Goal: Information Seeking & Learning: Find specific fact

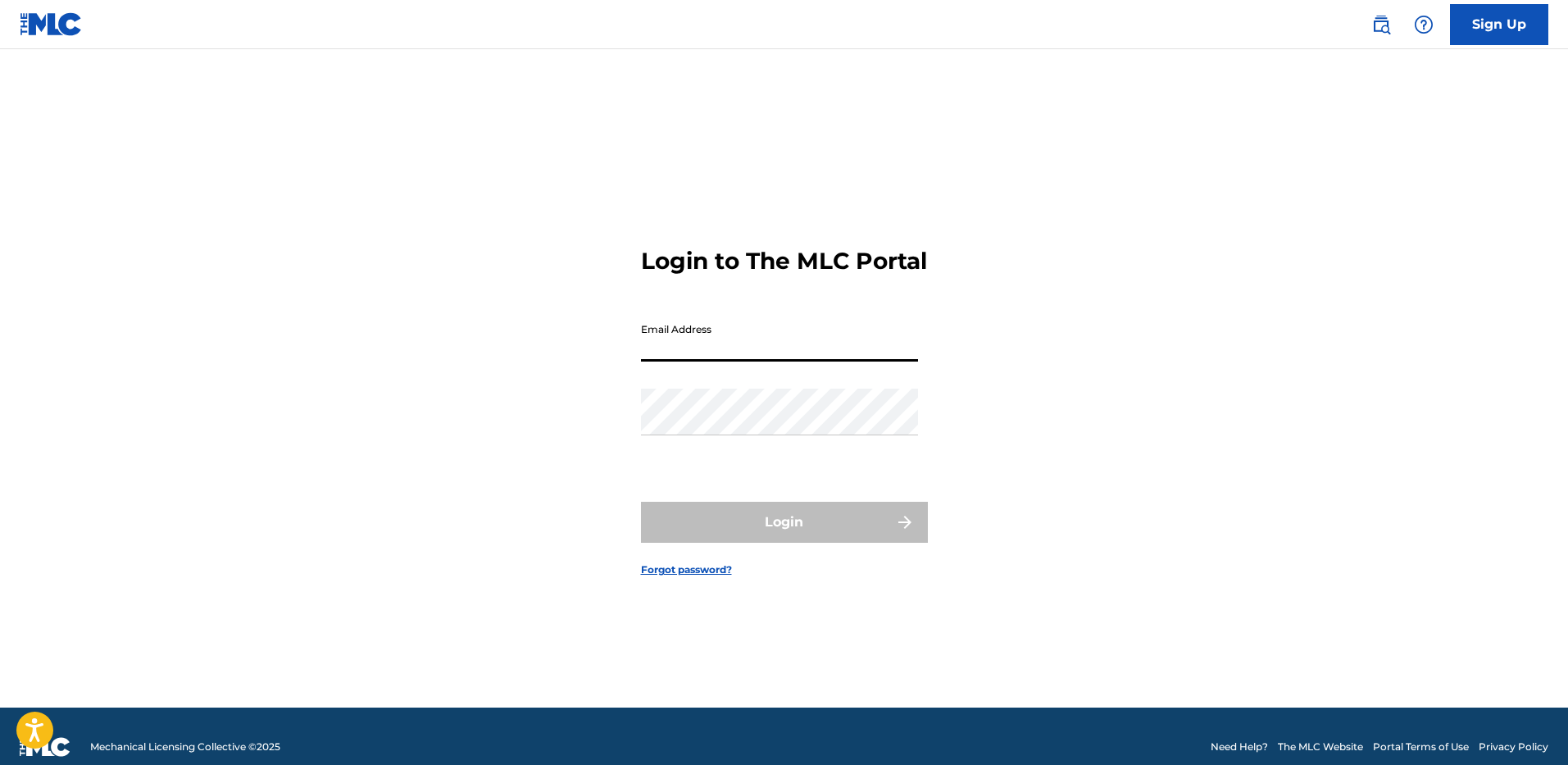
click at [825, 355] on input "Email Address" at bounding box center [779, 338] width 277 height 47
paste input "[EMAIL_ADDRESS][DOMAIN_NAME]"
type input "[EMAIL_ADDRESS][DOMAIN_NAME]"
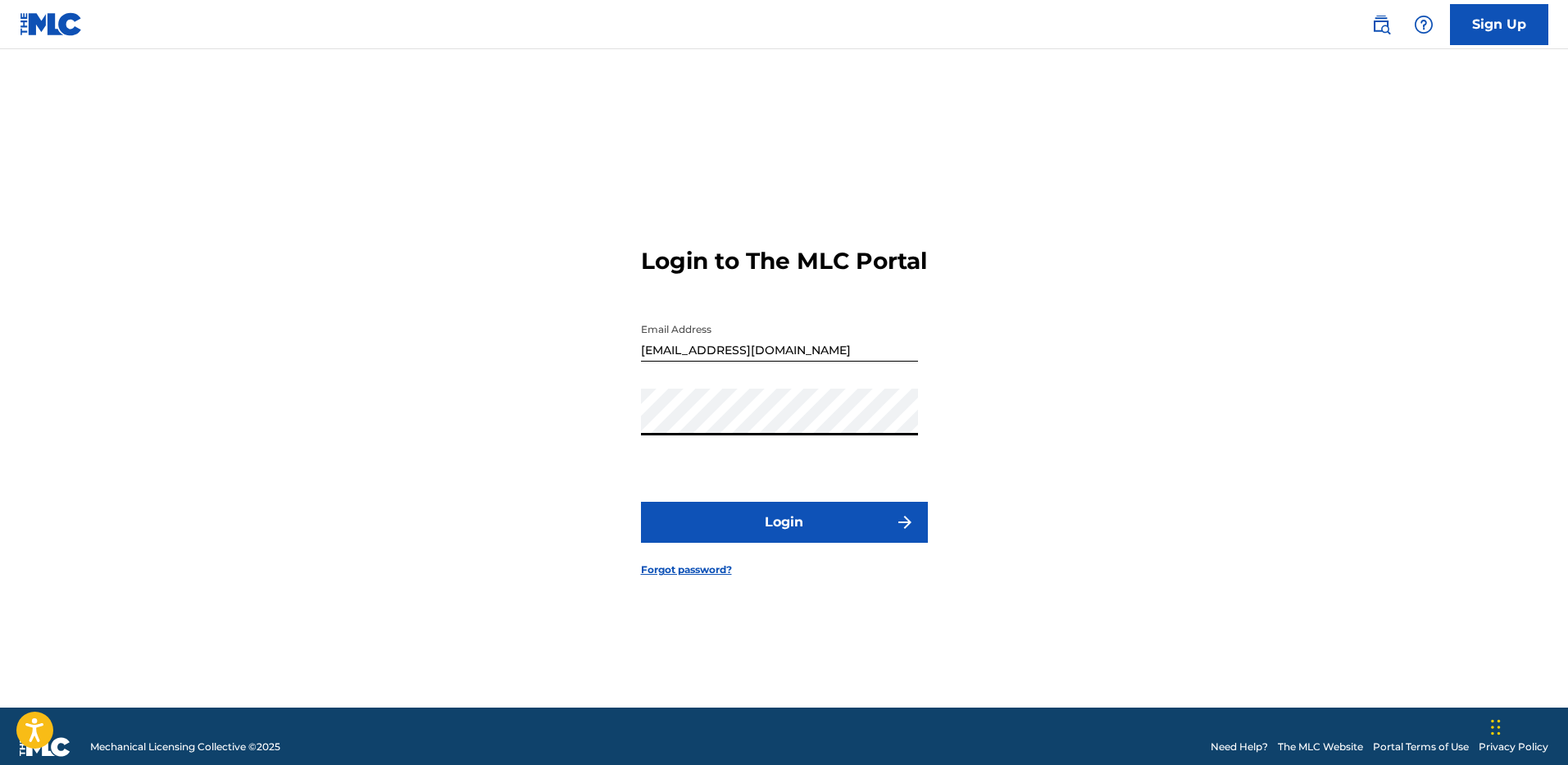
click at [641, 502] on button "Login" at bounding box center [784, 522] width 287 height 41
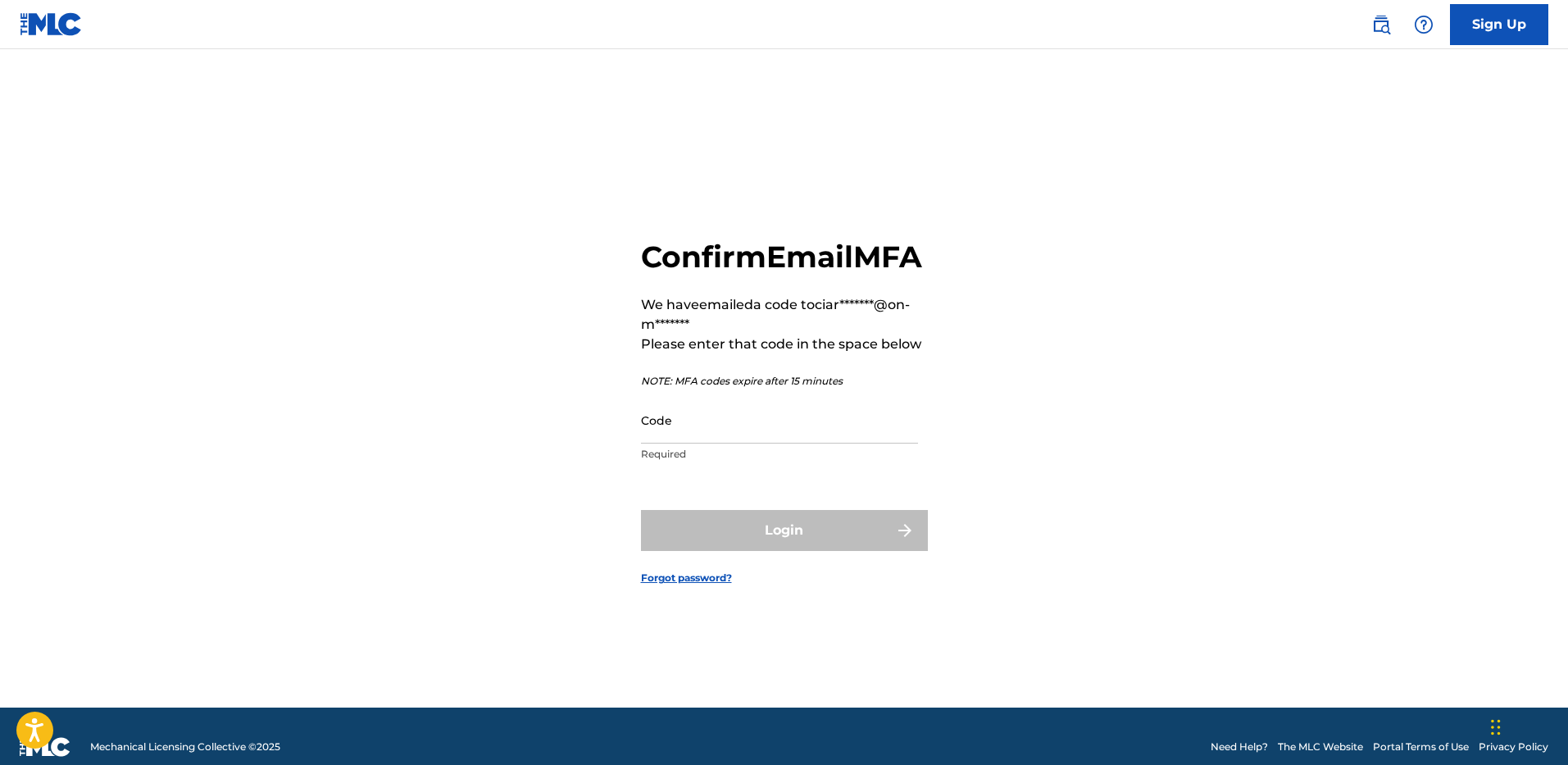
click at [737, 389] on p "NOTE: MFA codes expire after 15 minutes" at bounding box center [784, 381] width 287 height 15
click at [737, 438] on input "Code" at bounding box center [779, 420] width 277 height 47
paste input "507487"
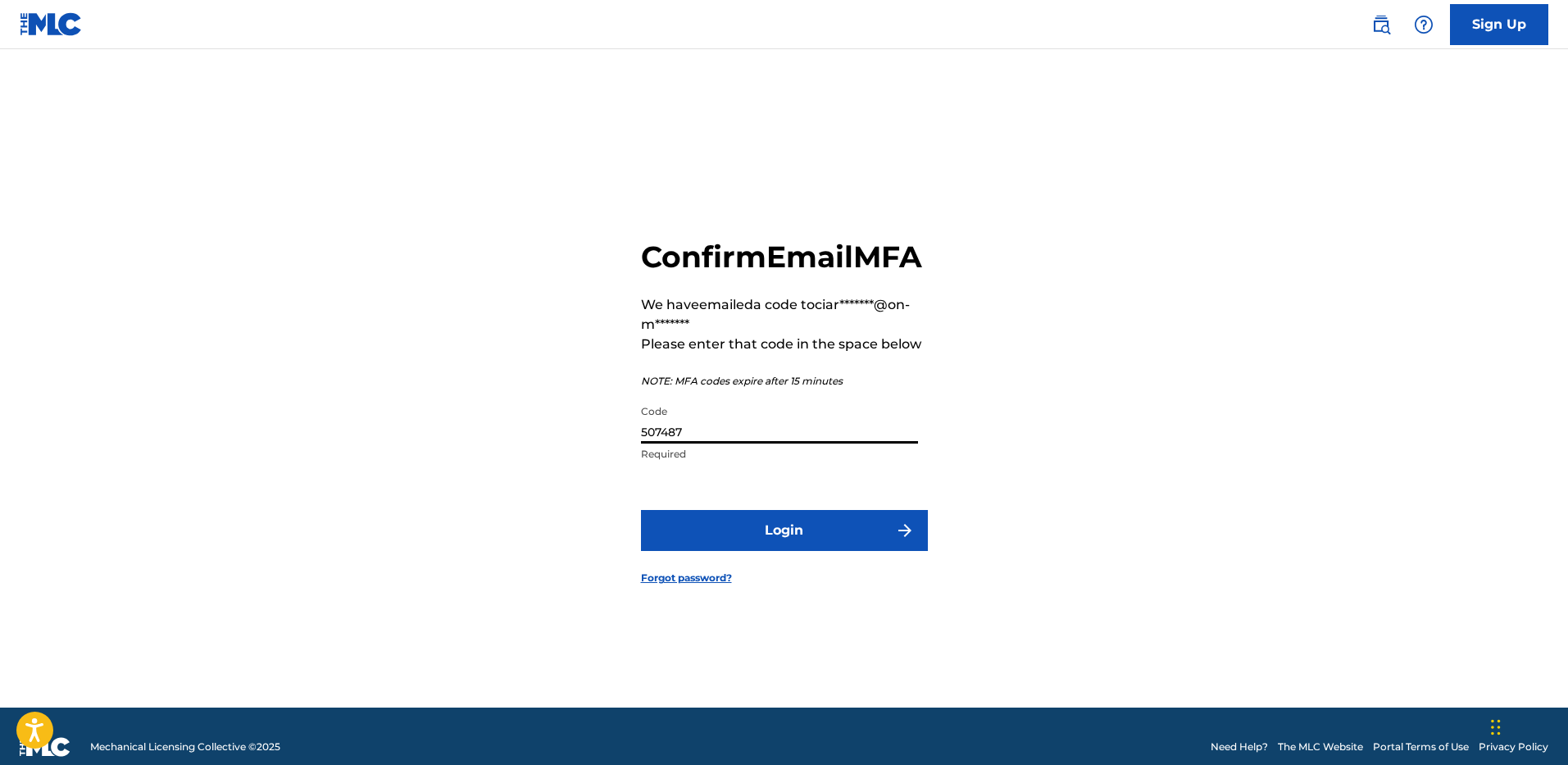
type input "507487"
click at [836, 550] on button "Login" at bounding box center [784, 530] width 287 height 41
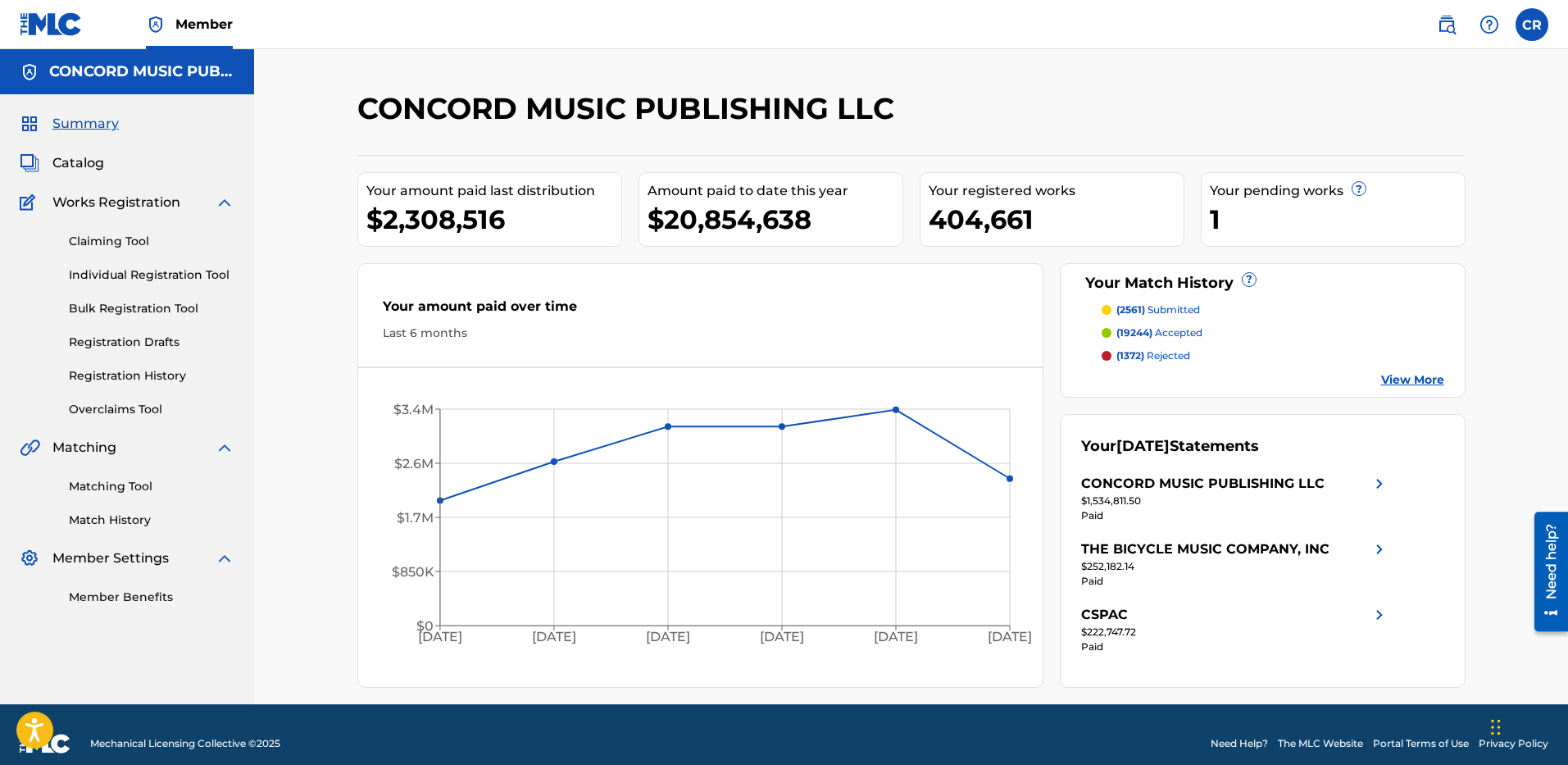
click at [71, 481] on link "Matching Tool" at bounding box center [151, 487] width 166 height 18
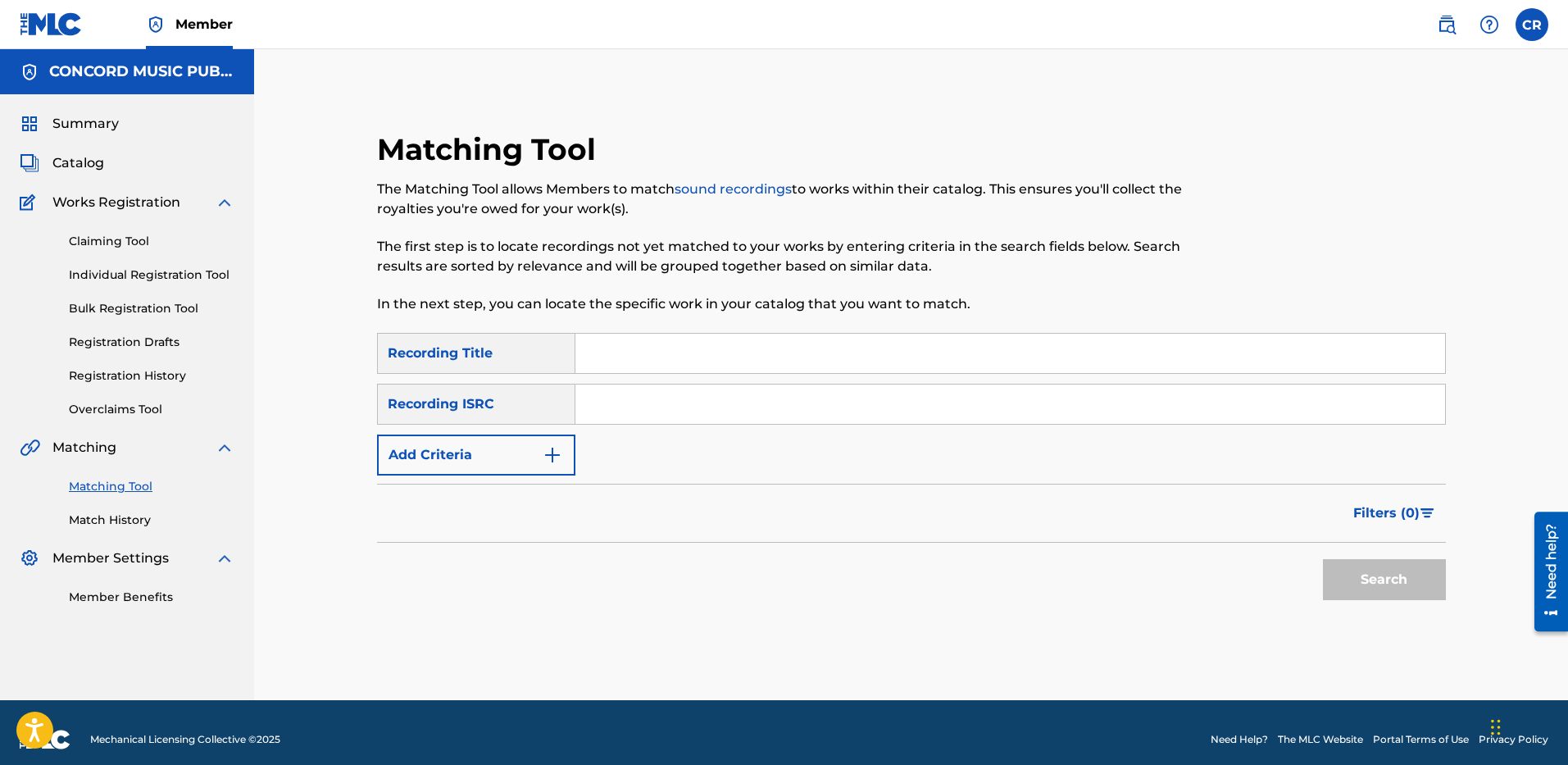
click at [966, 393] on input "Search Form" at bounding box center [1010, 404] width 870 height 39
paste input "USSM19909074"
type input "USSM19909074"
click at [89, 155] on span "Catalog" at bounding box center [79, 163] width 52 height 20
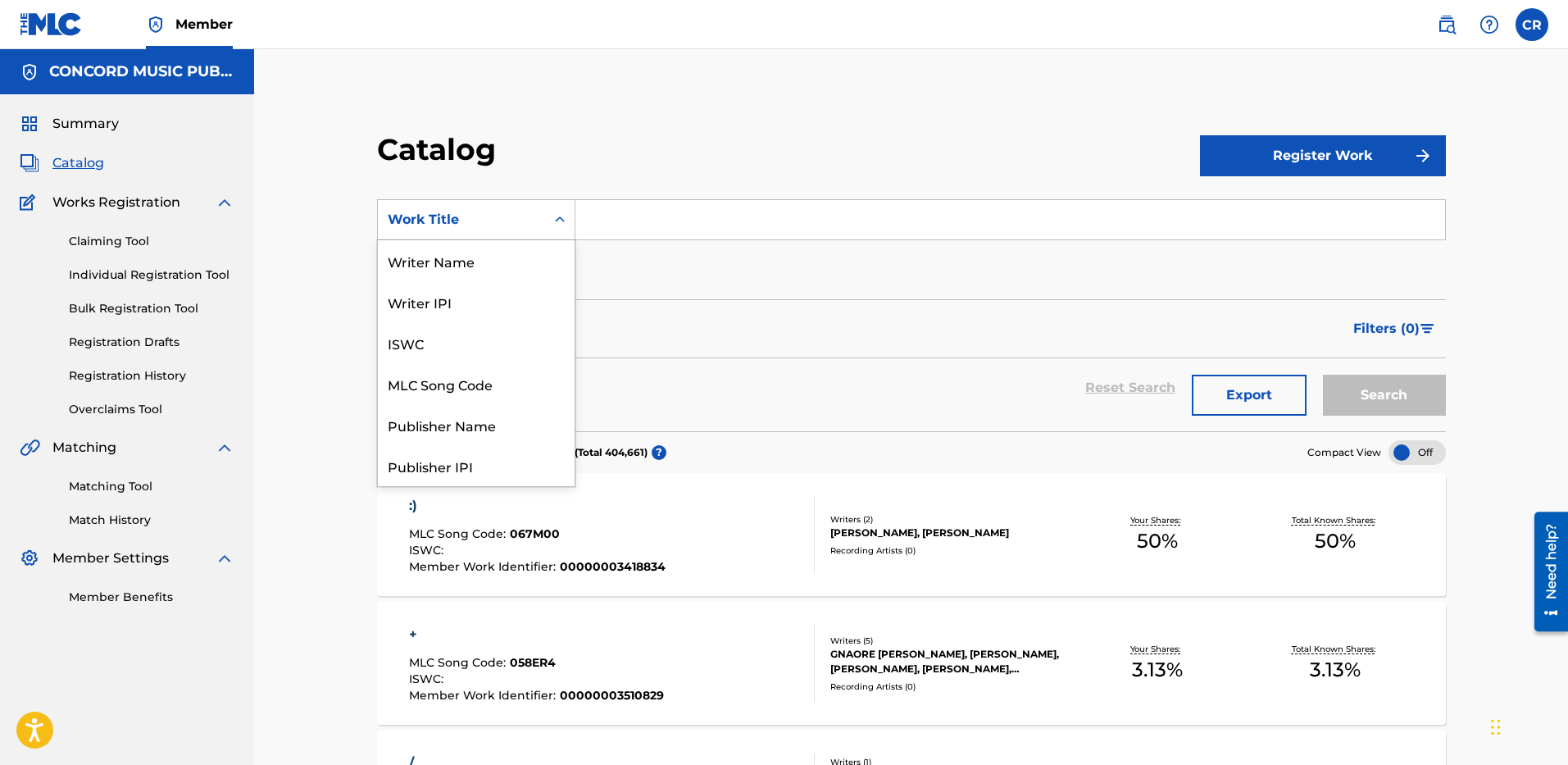
click at [467, 217] on div "Work Title" at bounding box center [462, 220] width 147 height 20
click at [462, 409] on div "ISRC" at bounding box center [476, 424] width 197 height 41
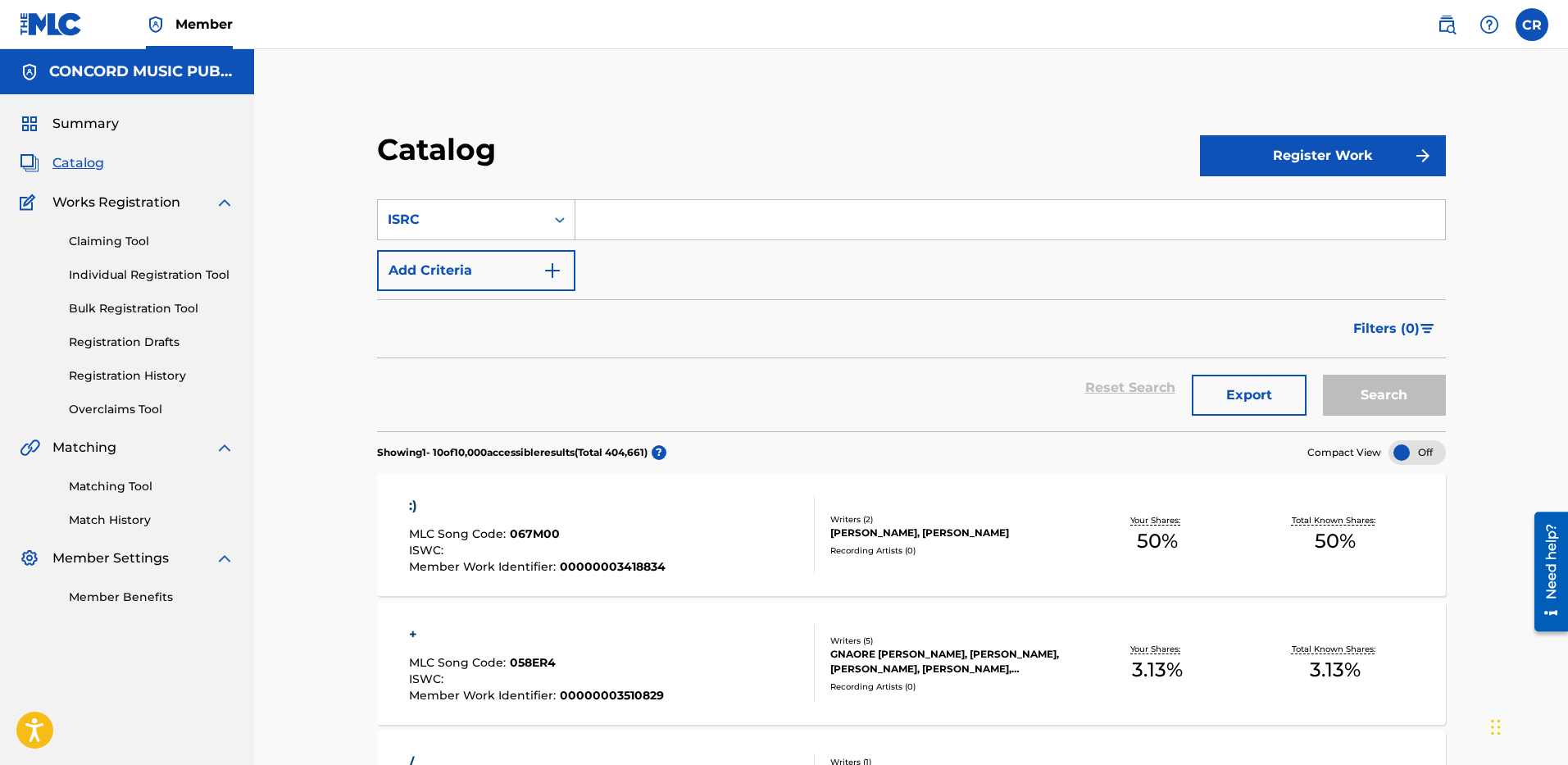
click at [674, 222] on input "Search Form" at bounding box center [1010, 219] width 870 height 39
paste input "USSM19909074"
type input "USSM19909074"
click at [1392, 402] on button "Search" at bounding box center [1384, 395] width 123 height 41
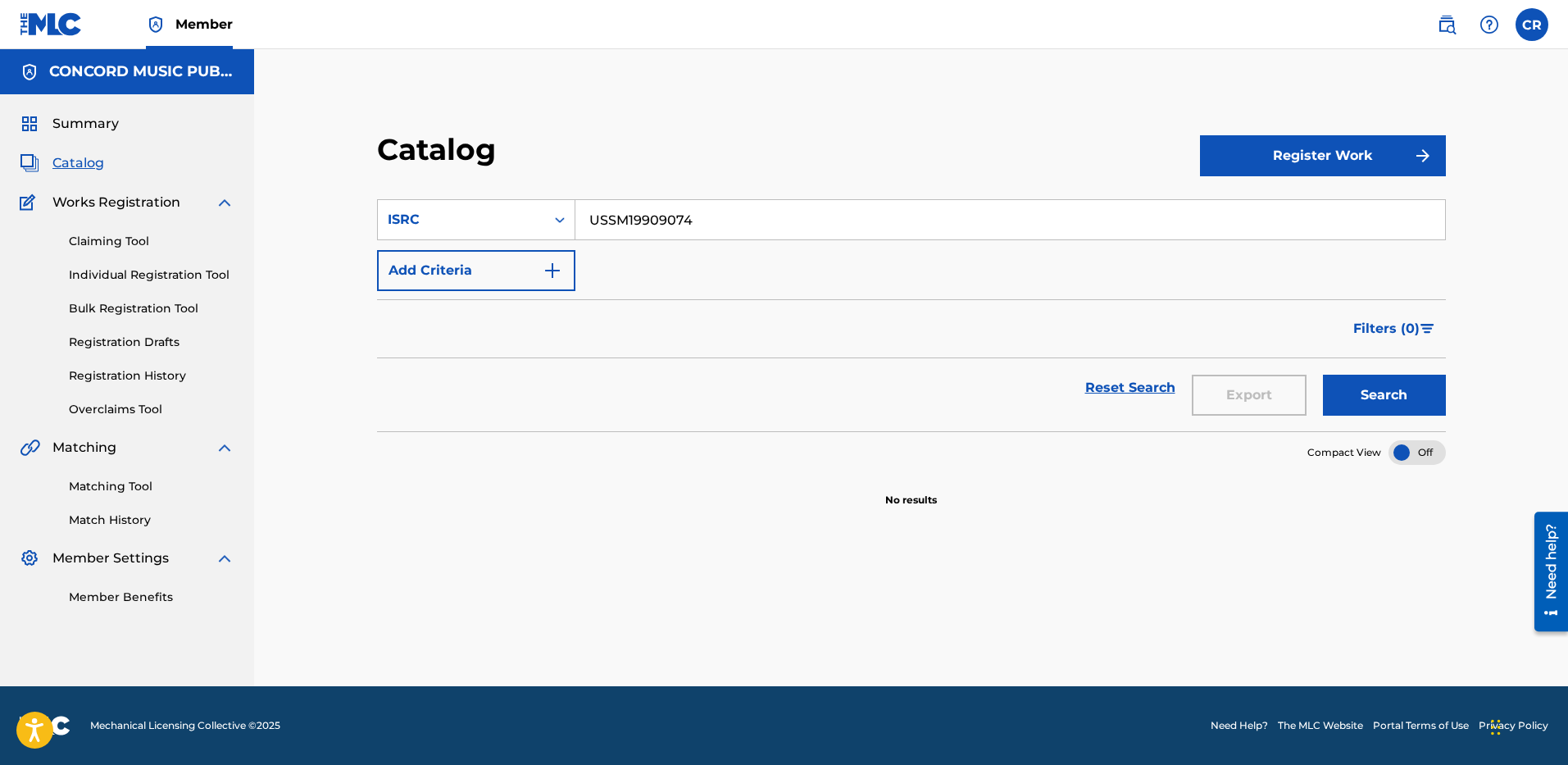
click at [478, 262] on button "Add Criteria" at bounding box center [476, 270] width 198 height 41
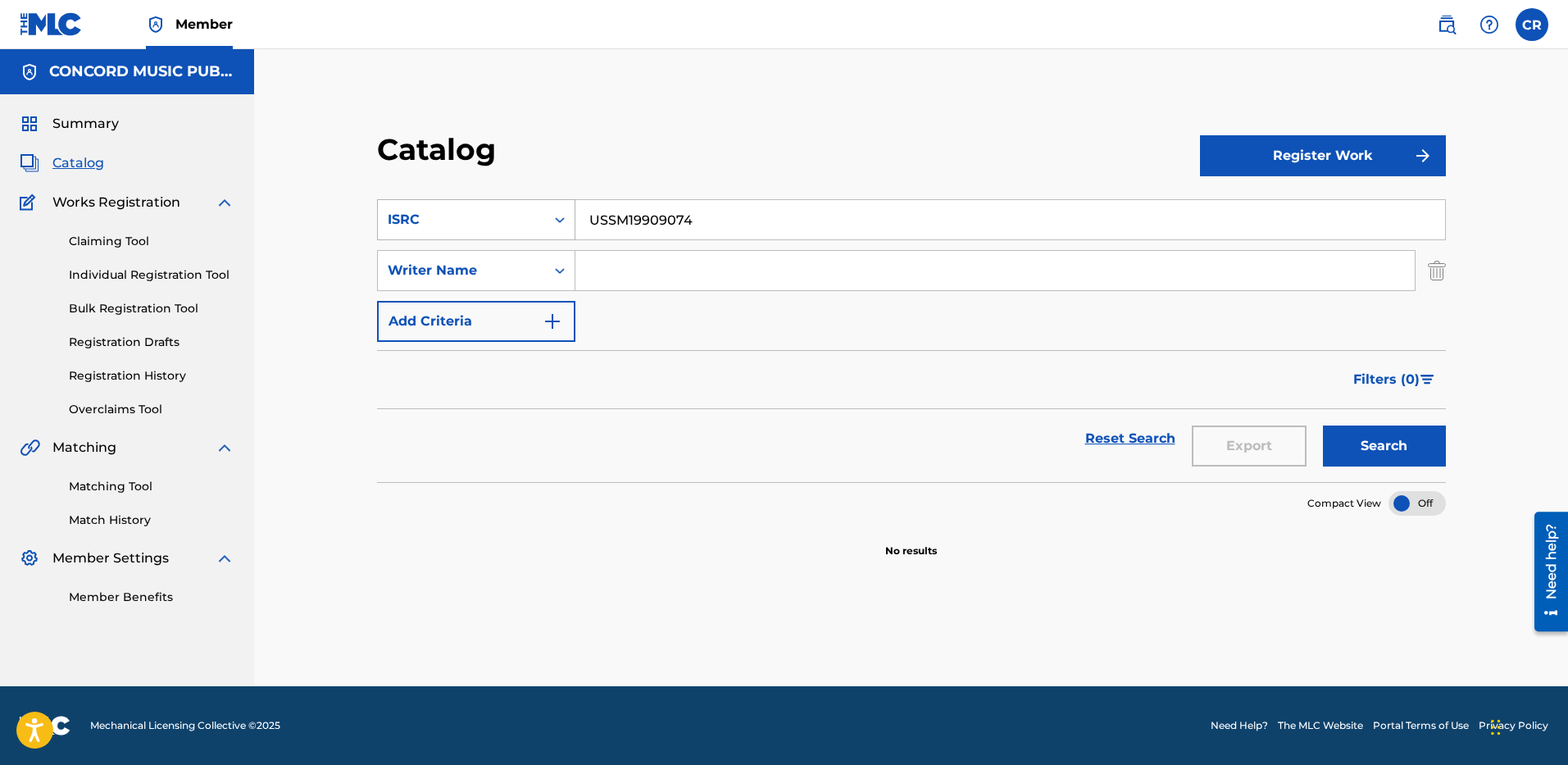
click at [496, 212] on div "ISRC" at bounding box center [462, 220] width 147 height 20
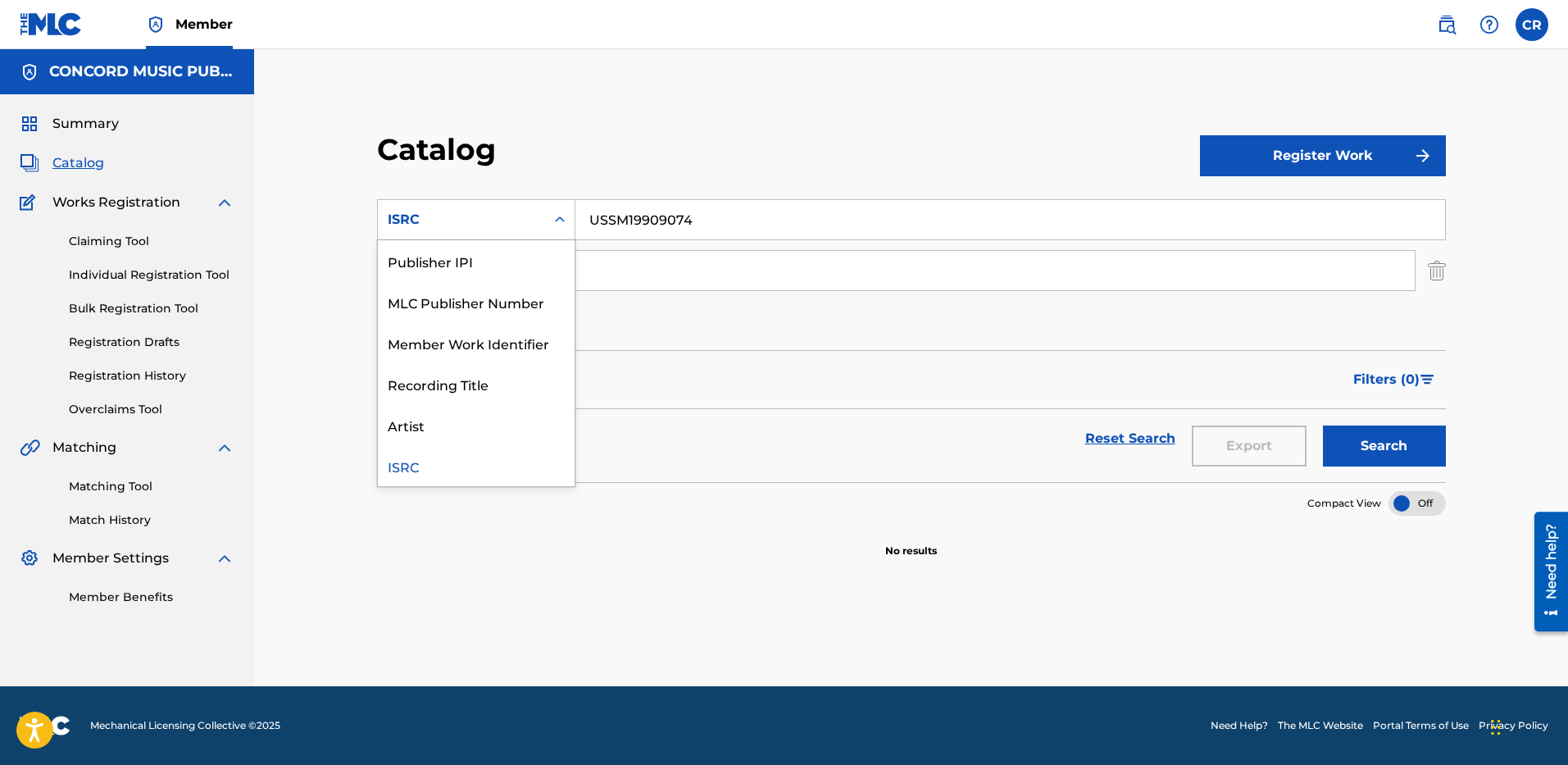
scroll to position [0, 0]
click at [497, 260] on div "Work Title" at bounding box center [476, 260] width 197 height 41
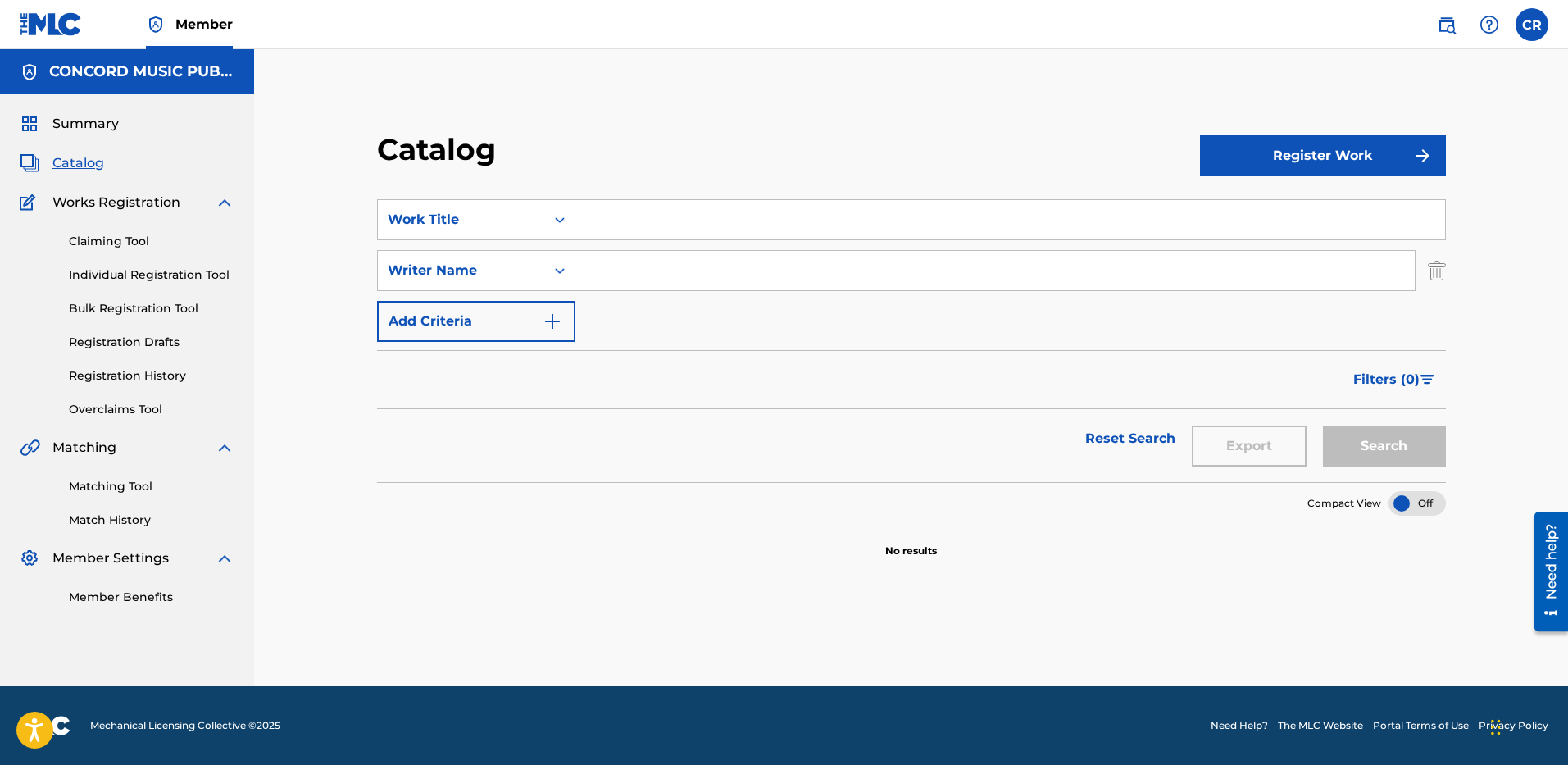
click at [623, 229] on input "Search Form" at bounding box center [1010, 219] width 870 height 39
paste input "Leave Me Alone"
type input "Leave Me Alone"
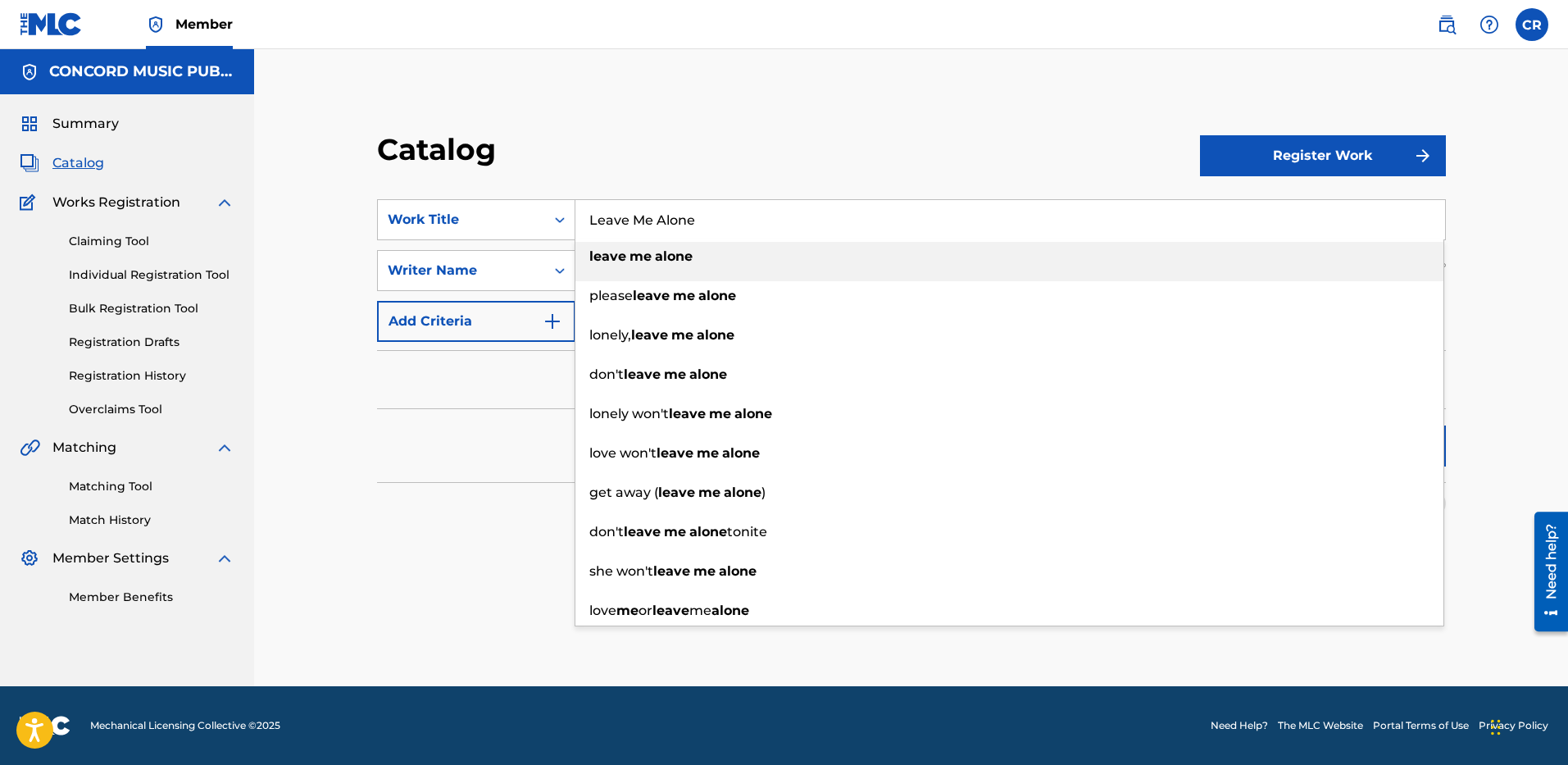
click at [956, 135] on div "Catalog" at bounding box center [789, 156] width 823 height 48
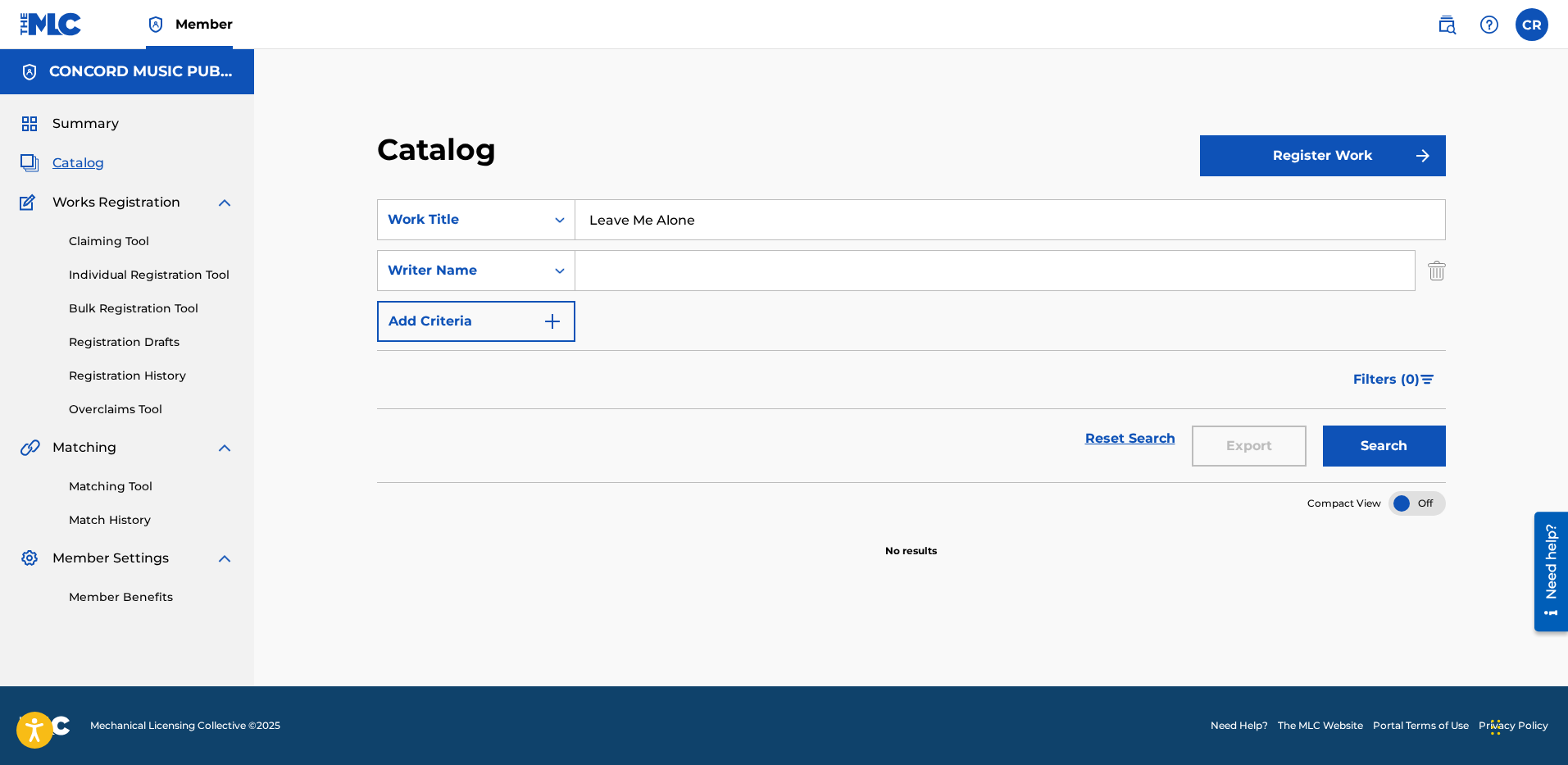
click at [955, 264] on input "Search Form" at bounding box center [995, 270] width 840 height 39
paste input "[PERSON_NAME]"
type input "[PERSON_NAME]"
click at [1376, 457] on button "Search" at bounding box center [1384, 446] width 123 height 41
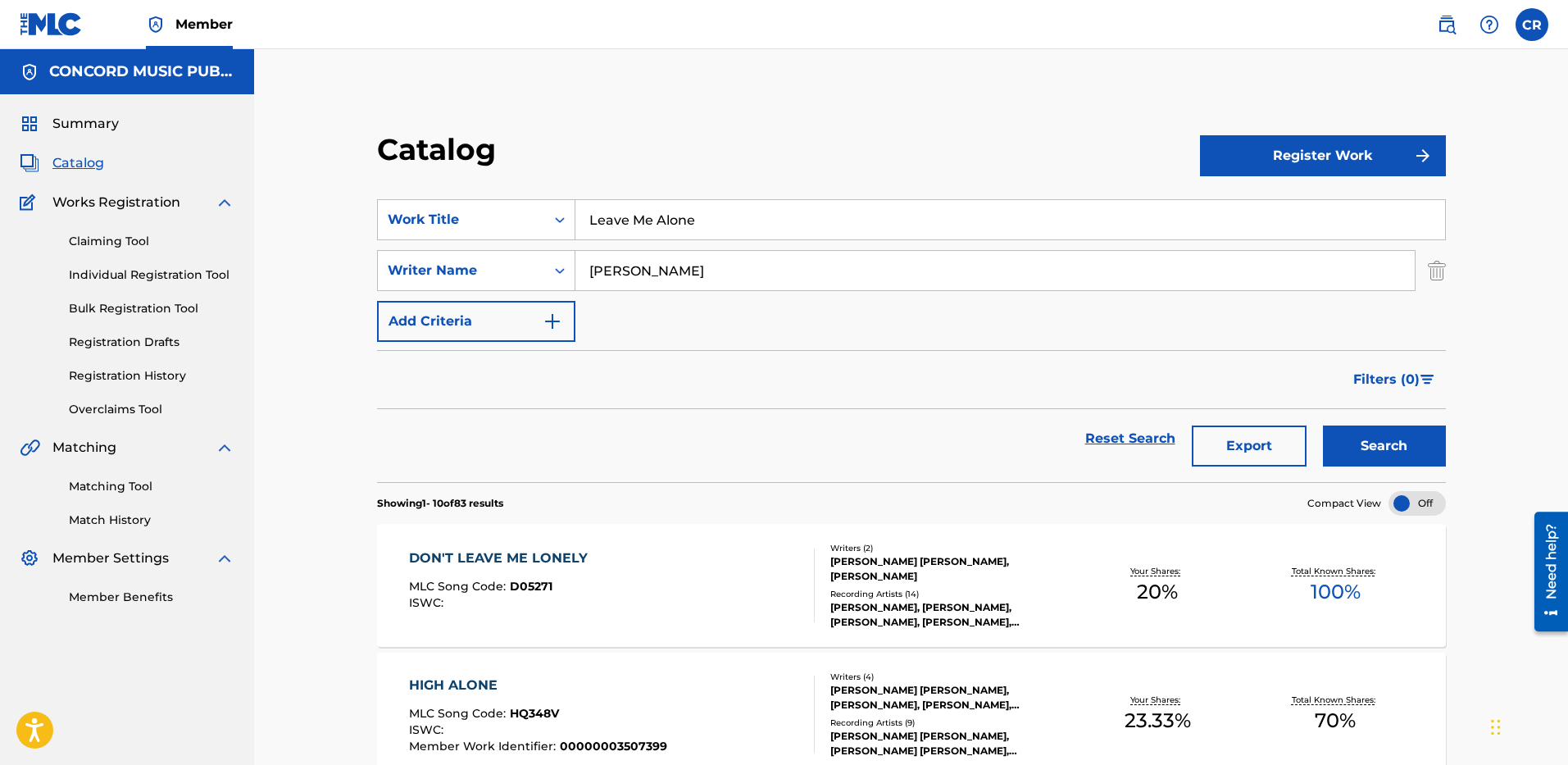
click at [1427, 263] on div "SearchWithCriteria21a86e33-7a04-4c5b-b719-9d84168d6f0f Writer Name [PERSON_NAME]" at bounding box center [912, 270] width 1069 height 41
click at [1442, 271] on img "Search Form" at bounding box center [1438, 270] width 18 height 41
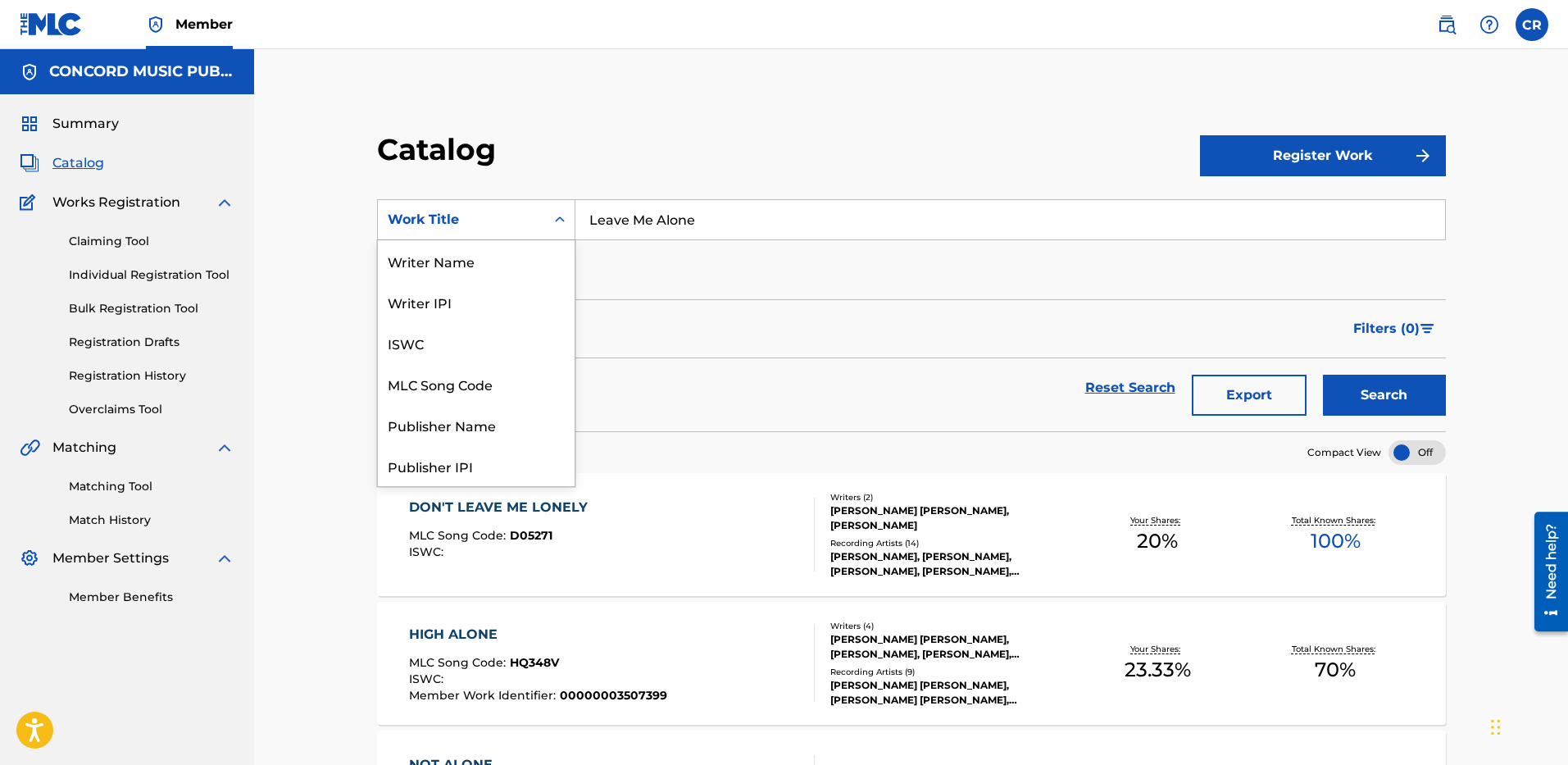
click at [534, 224] on div "Work Title" at bounding box center [462, 220] width 147 height 20
click at [472, 406] on div "ISRC" at bounding box center [476, 424] width 197 height 41
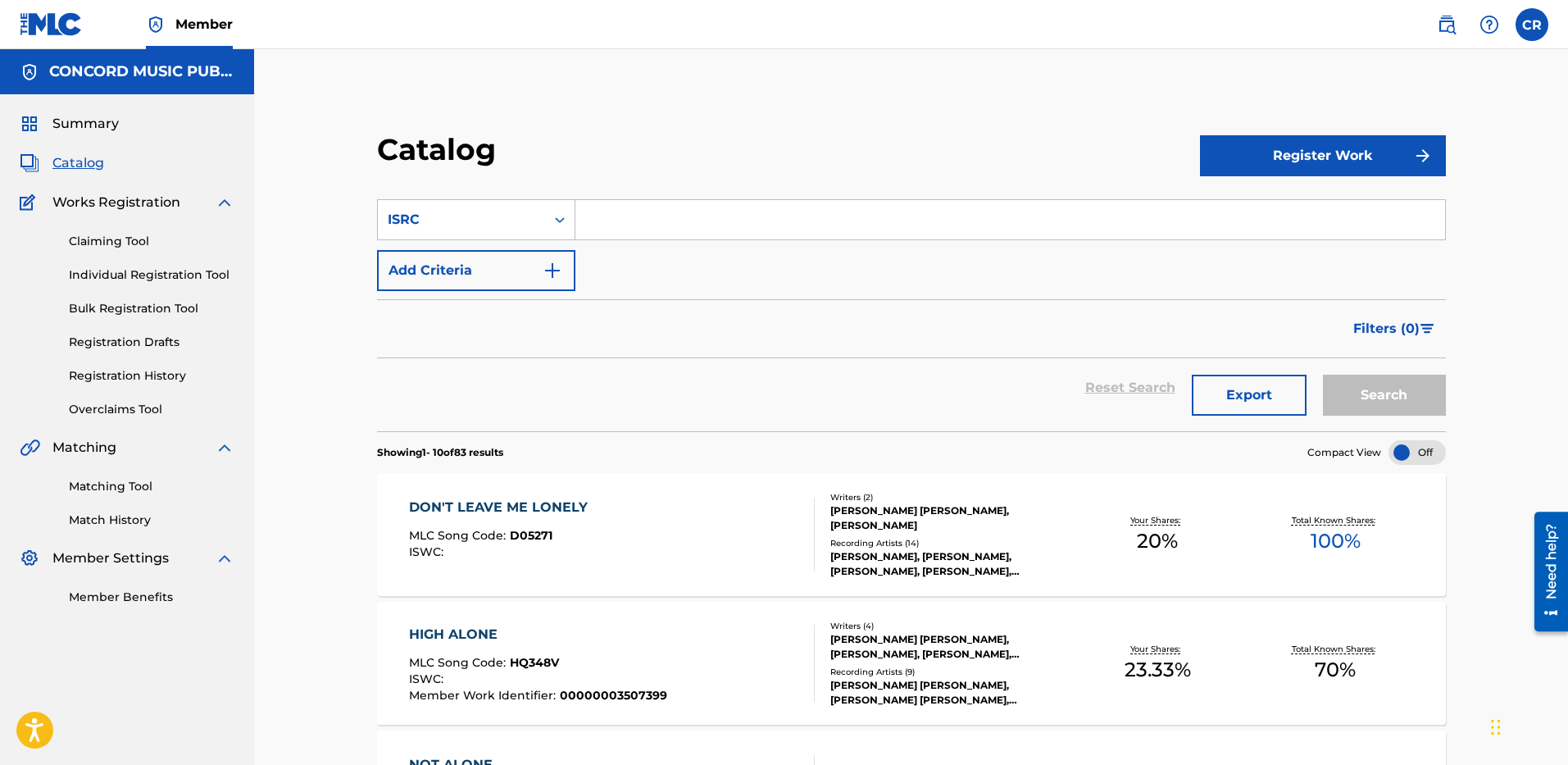
click at [615, 229] on input "Search Form" at bounding box center [1010, 219] width 870 height 39
paste input "USA2P2527017"
click at [1381, 382] on button "Search" at bounding box center [1384, 395] width 123 height 41
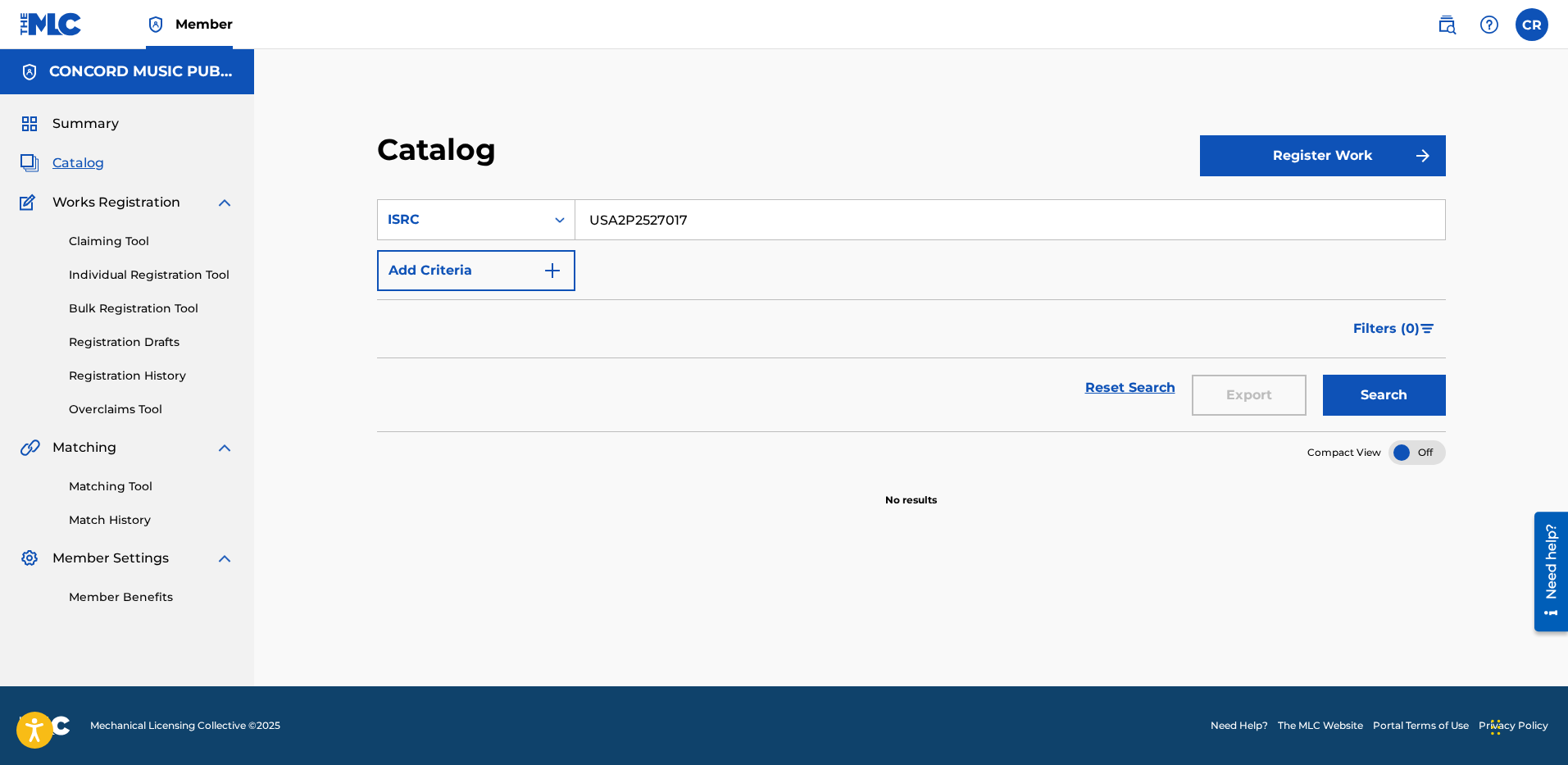
click at [723, 210] on input "USA2P2527017" at bounding box center [1010, 219] width 870 height 39
click at [723, 211] on input "USA2P2527017" at bounding box center [1010, 219] width 870 height 39
paste input "SM19402038"
click at [1391, 391] on button "Search" at bounding box center [1384, 395] width 123 height 41
click at [702, 230] on input "USSM19402038" at bounding box center [1010, 219] width 870 height 39
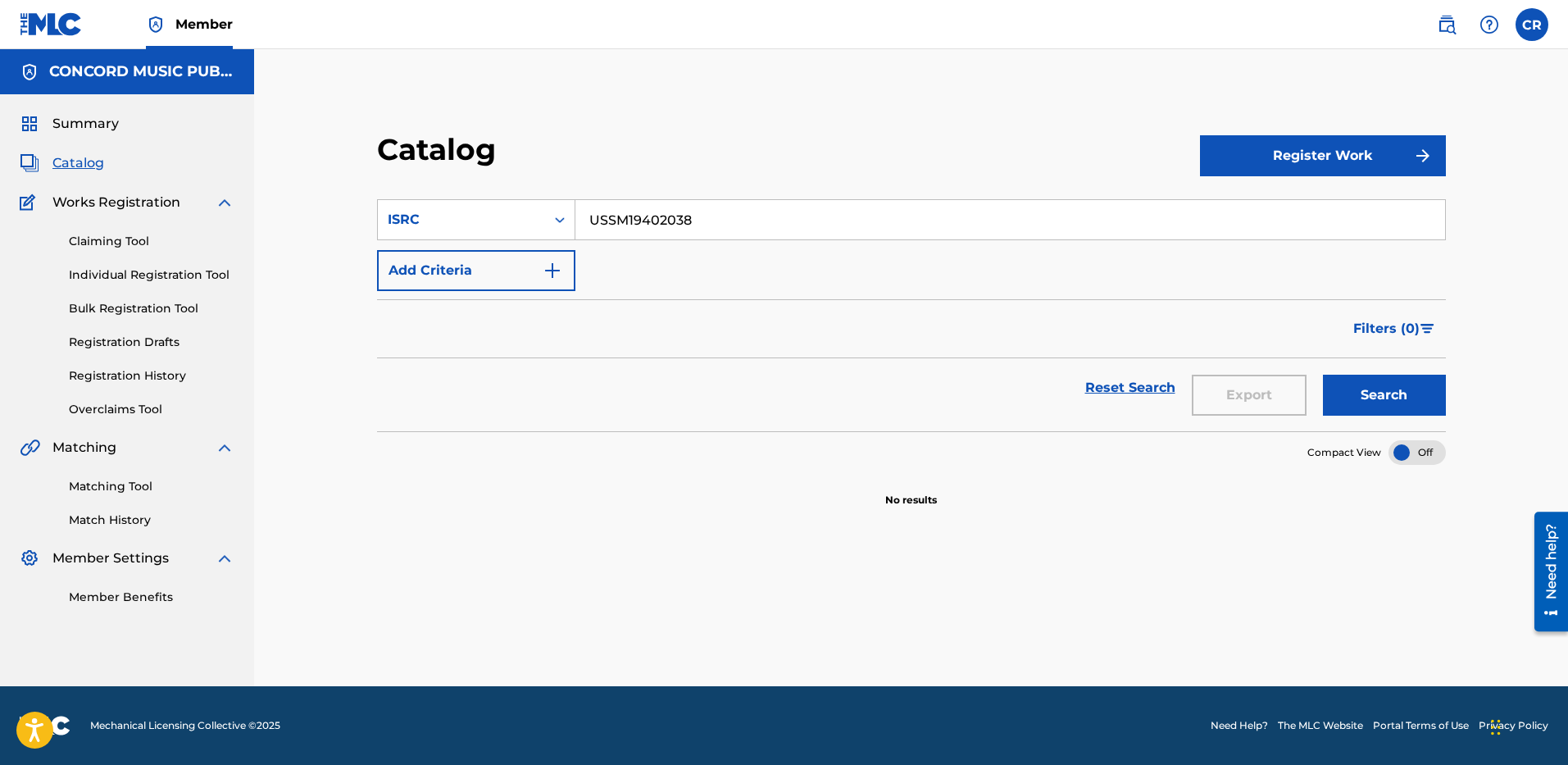
click at [702, 230] on input "USSM19402038" at bounding box center [1010, 219] width 870 height 39
click at [703, 230] on input "USSM19402038" at bounding box center [1010, 219] width 870 height 39
paste input "WB12502593"
click at [1398, 381] on button "Search" at bounding box center [1384, 395] width 123 height 41
click at [641, 203] on input "USWB12502593" at bounding box center [1010, 219] width 870 height 39
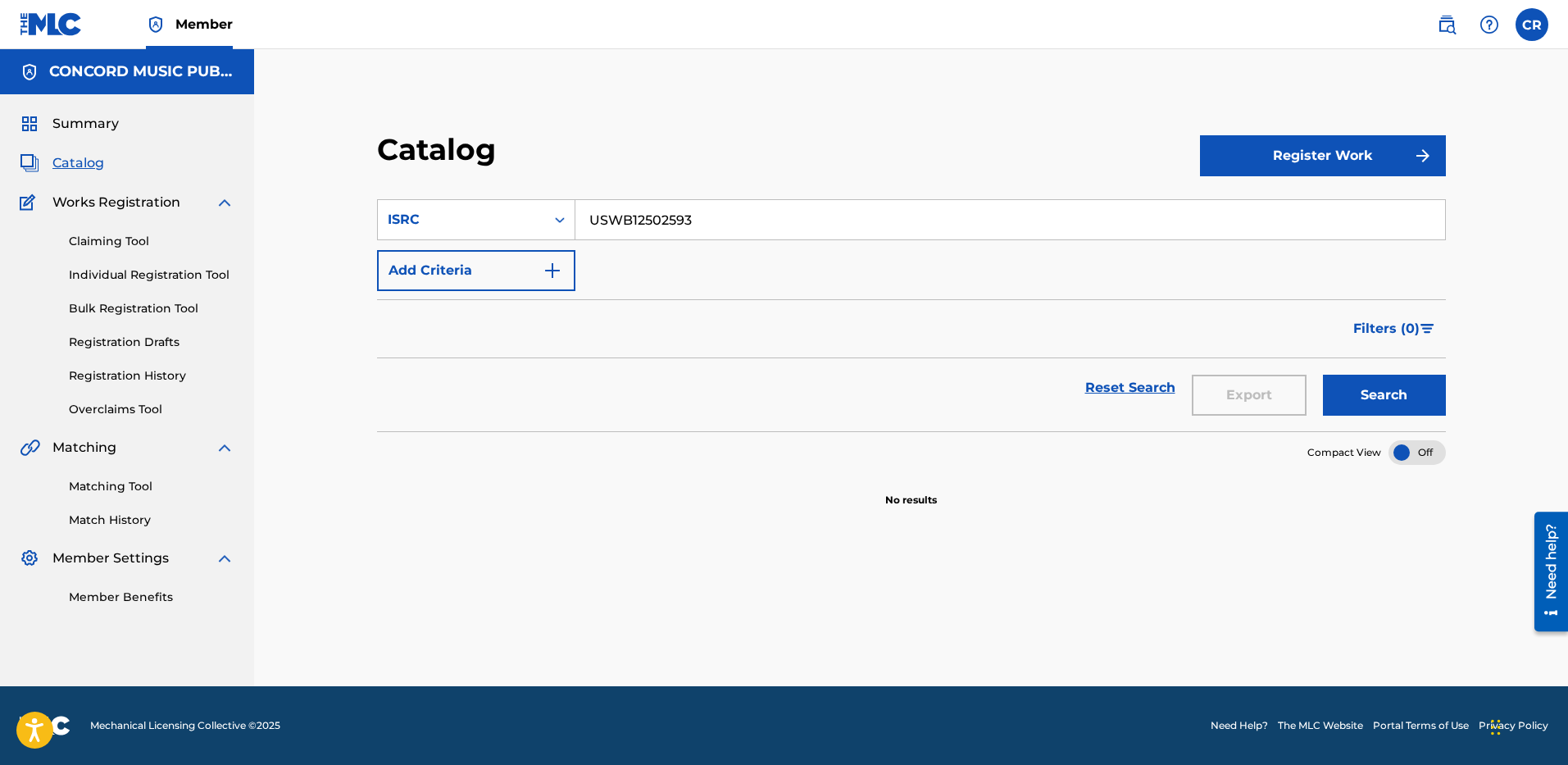
click at [641, 203] on input "USWB12502593" at bounding box center [1010, 219] width 870 height 39
paste input "UYG1151187"
click at [1386, 380] on button "Search" at bounding box center [1384, 395] width 123 height 41
click at [688, 222] on input "USUYG1151187" at bounding box center [1010, 219] width 870 height 39
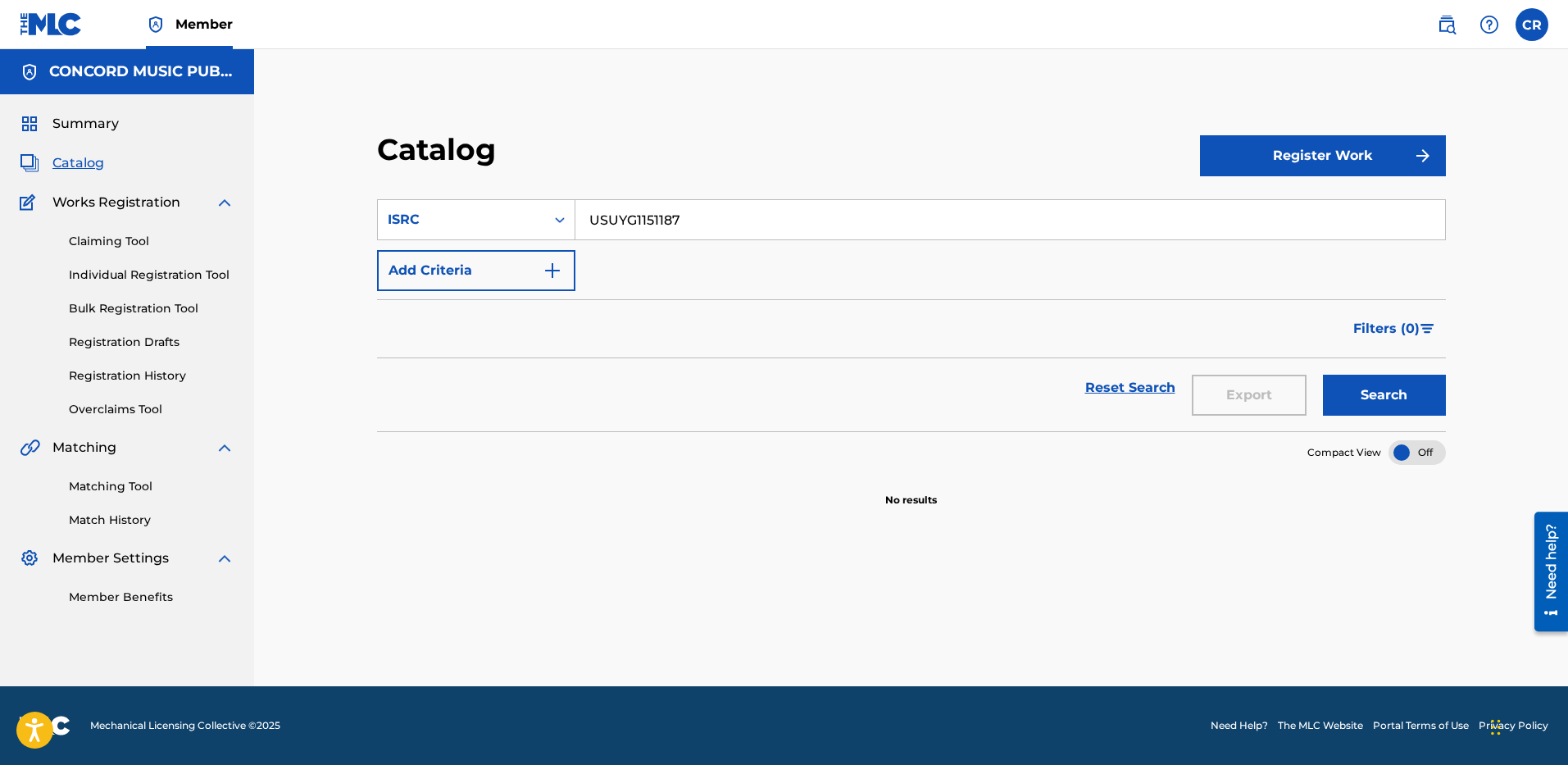
click at [688, 222] on input "USUYG1151187" at bounding box center [1010, 219] width 870 height 39
paste input "WB10601333"
click at [1346, 386] on button "Search" at bounding box center [1384, 395] width 123 height 41
click at [716, 205] on input "USWB10601333" at bounding box center [1010, 219] width 870 height 39
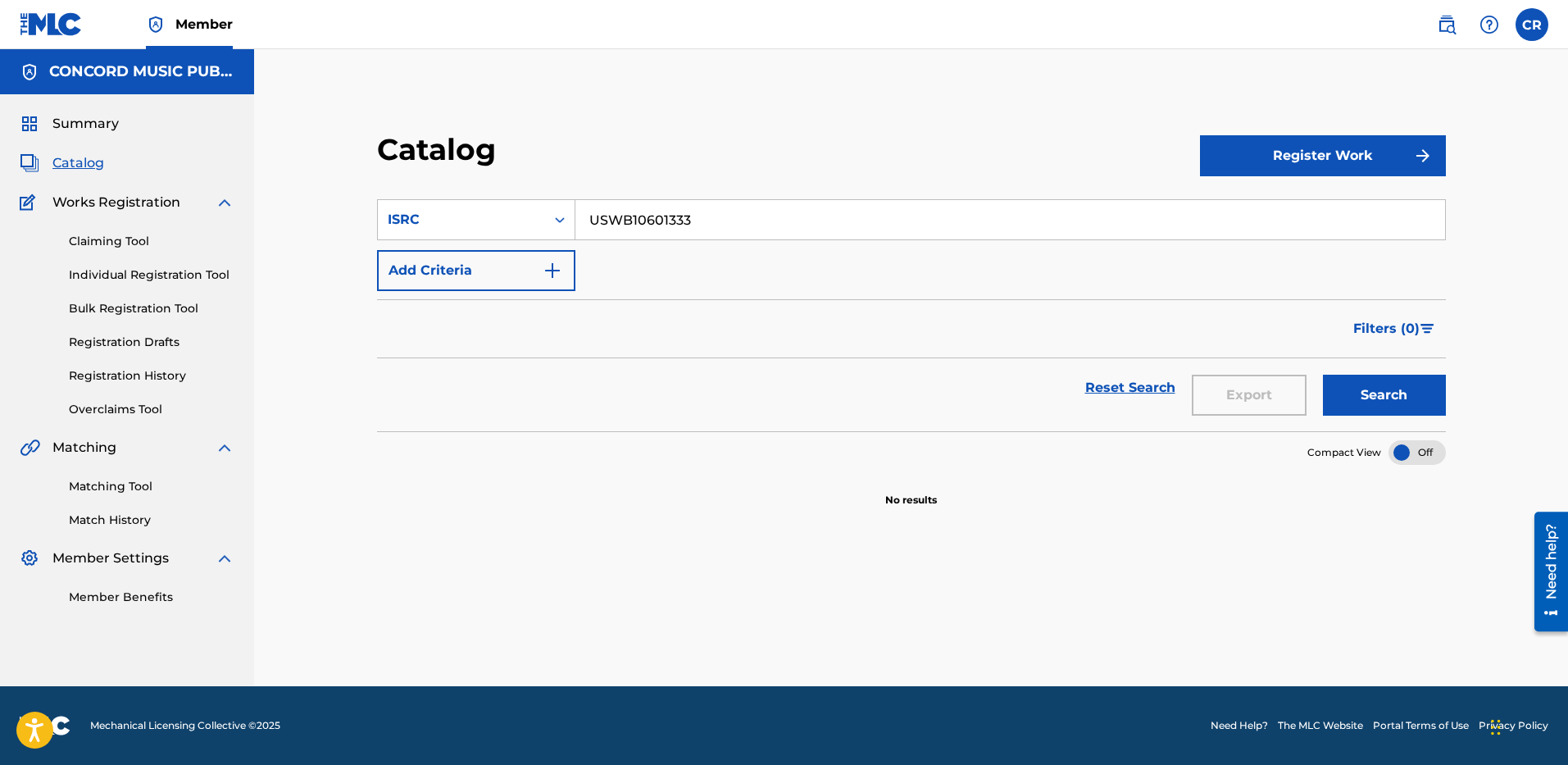
click at [716, 205] on input "USWB10601333" at bounding box center [1010, 219] width 870 height 39
paste input "VIC0422809"
type input "USVIC0422809"
click at [1407, 381] on button "Search" at bounding box center [1384, 395] width 123 height 41
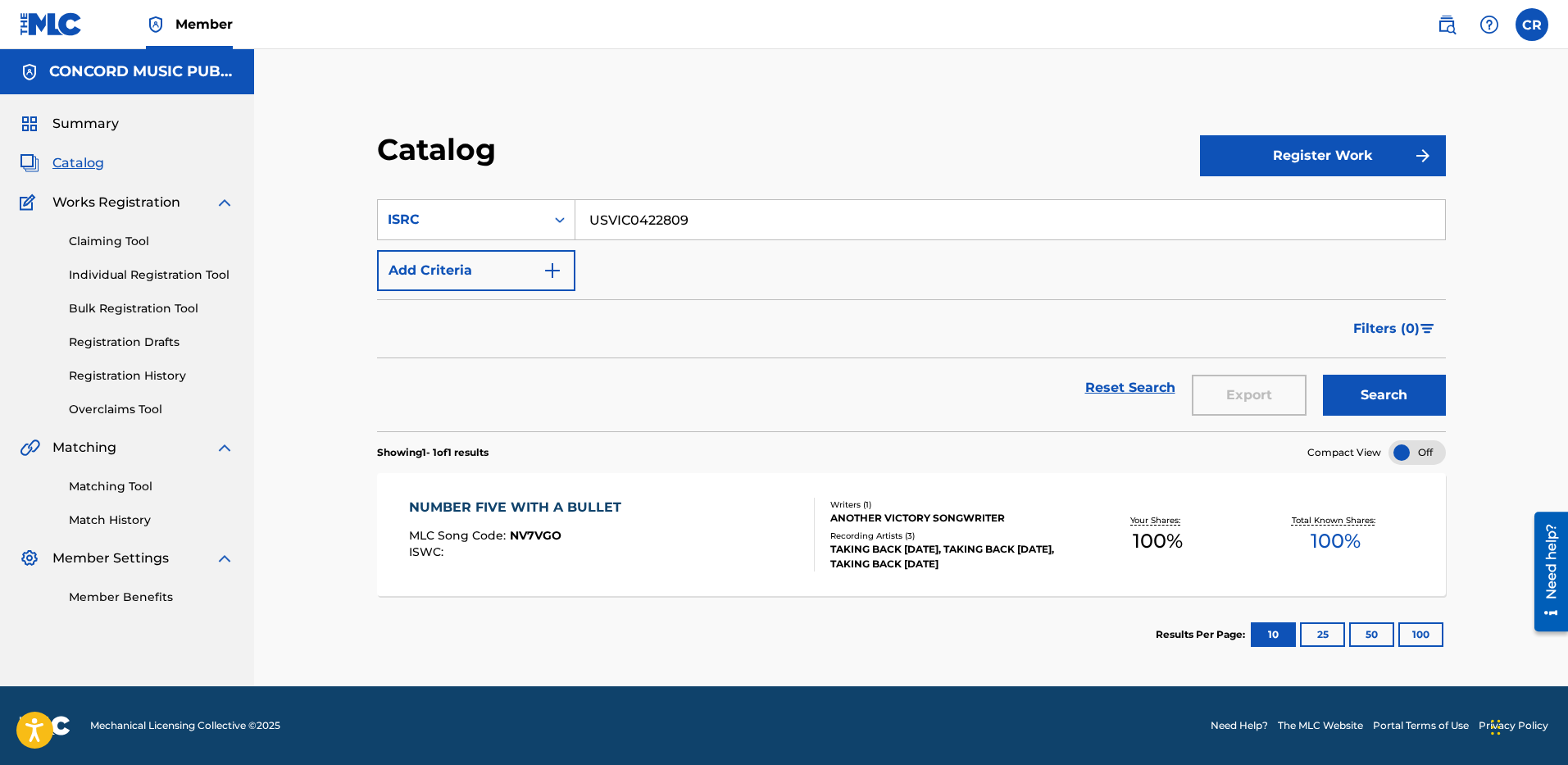
click at [716, 521] on div "NUMBER FIVE WITH A BULLET MLC Song Code : NV7VGO ISWC :" at bounding box center [612, 534] width 406 height 74
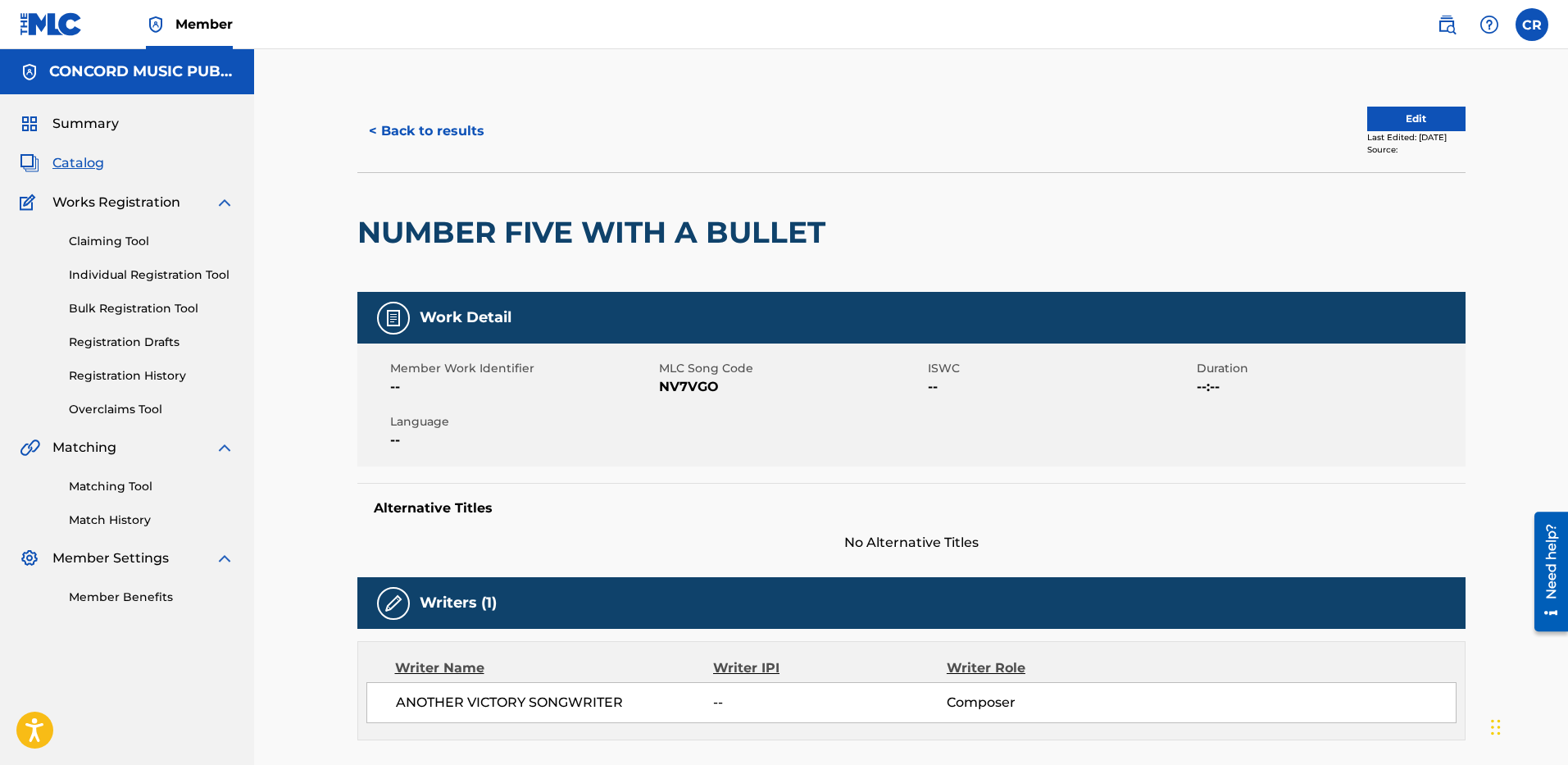
click at [667, 390] on span "NV7VGO" at bounding box center [791, 387] width 265 height 20
copy span "NV7VGO"
click at [474, 130] on button "< Back to results" at bounding box center [426, 130] width 139 height 41
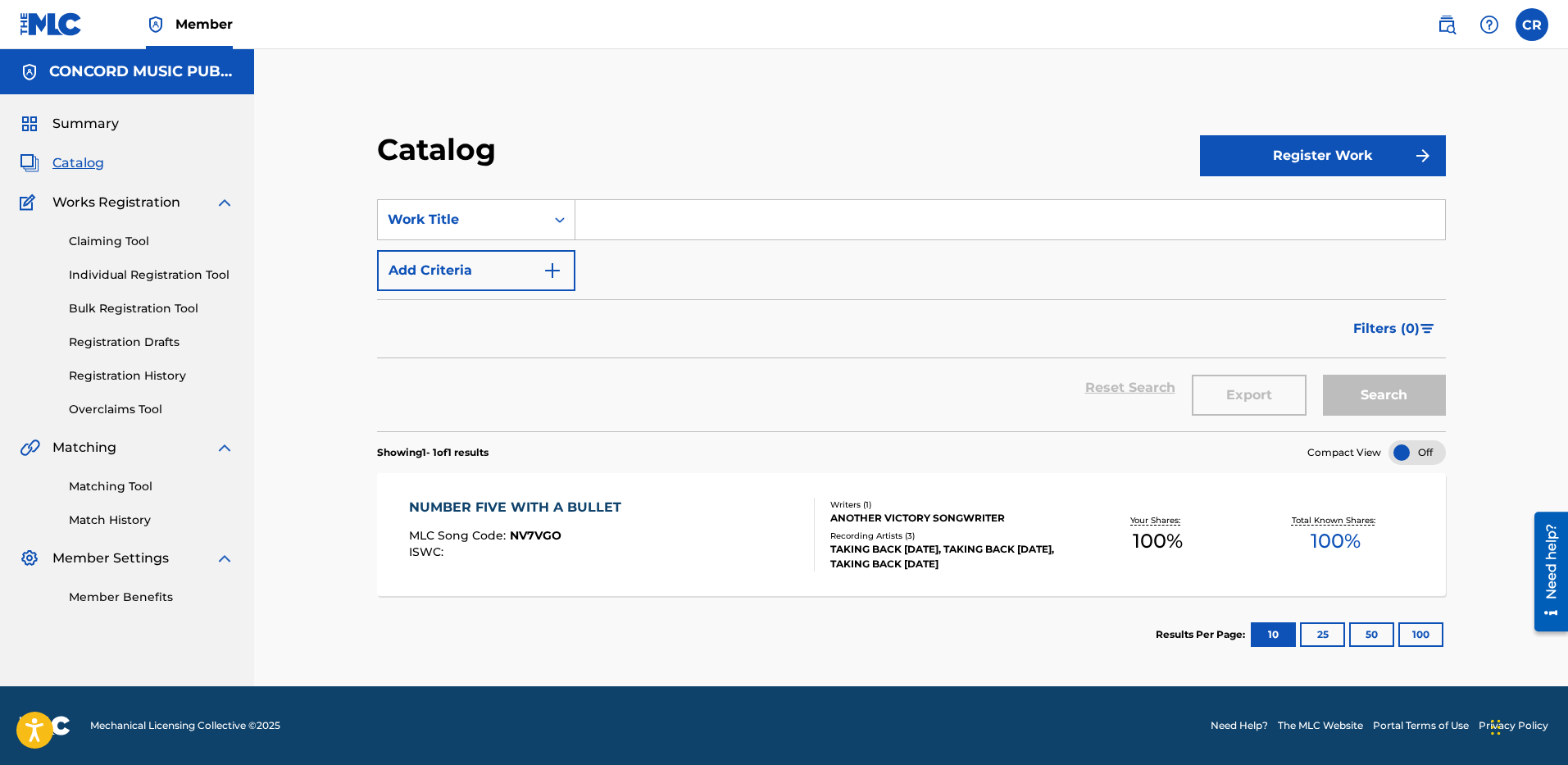
click at [653, 203] on input "Search Form" at bounding box center [1010, 219] width 870 height 39
drag, startPoint x: 555, startPoint y: 221, endPoint x: 554, endPoint y: 232, distance: 11.0
click at [554, 220] on icon "Search Form" at bounding box center [560, 220] width 17 height 17
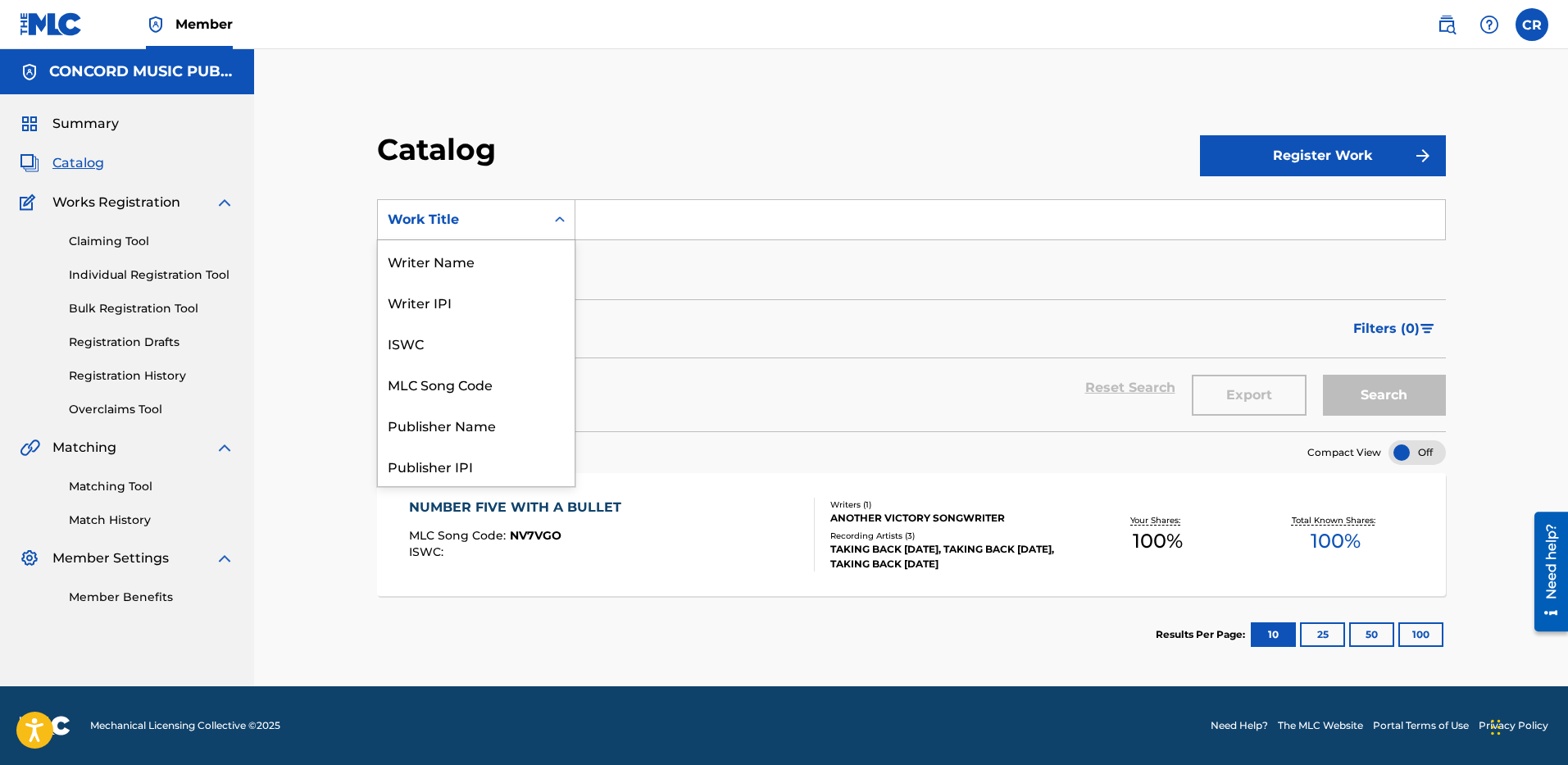
scroll to position [246, 0]
click at [468, 428] on div "ISRC" at bounding box center [476, 424] width 197 height 41
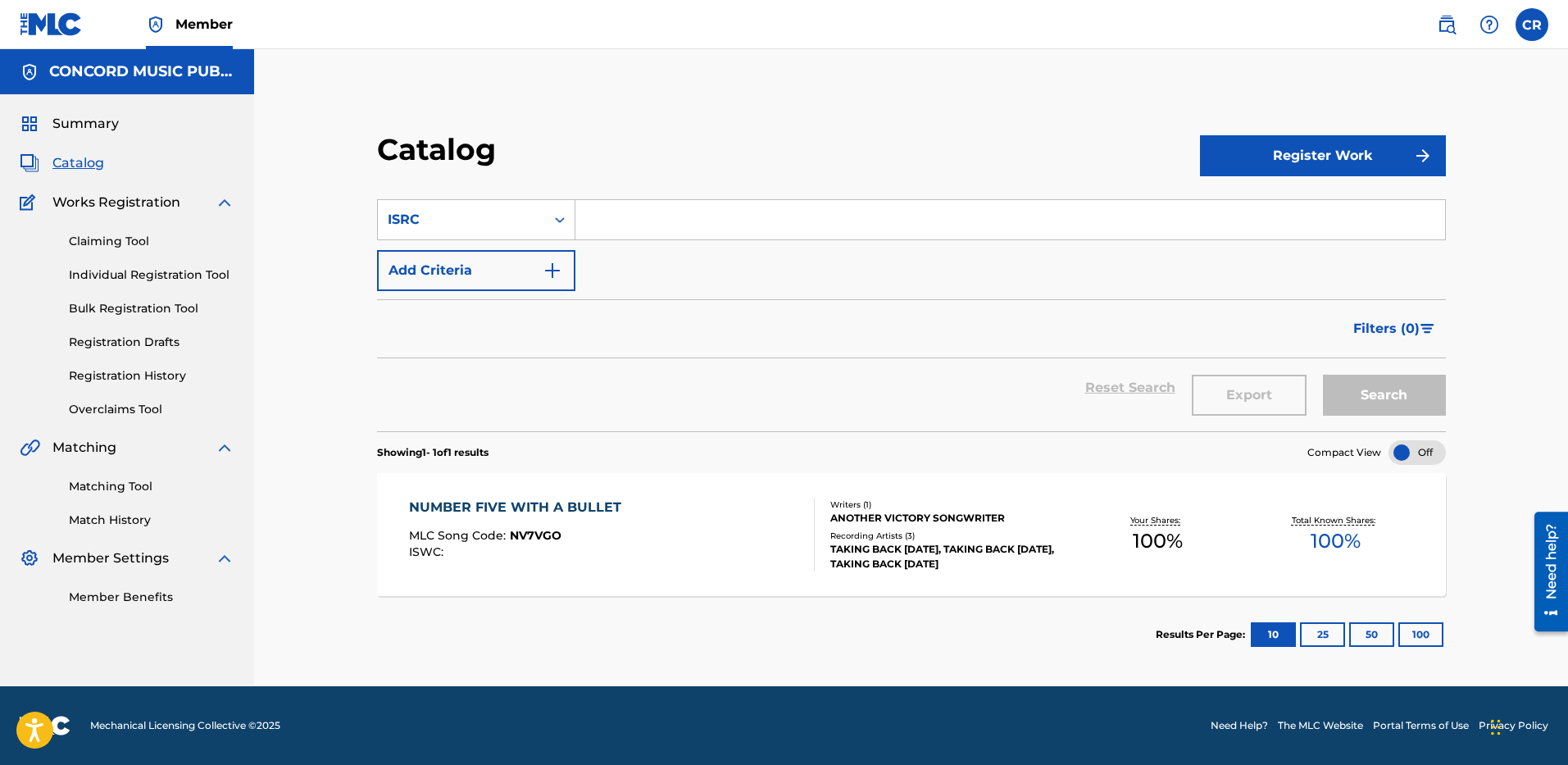
click at [626, 227] on input "Search Form" at bounding box center [1010, 219] width 870 height 39
paste input "USAT21705360"
click at [1414, 396] on button "Search" at bounding box center [1384, 395] width 123 height 41
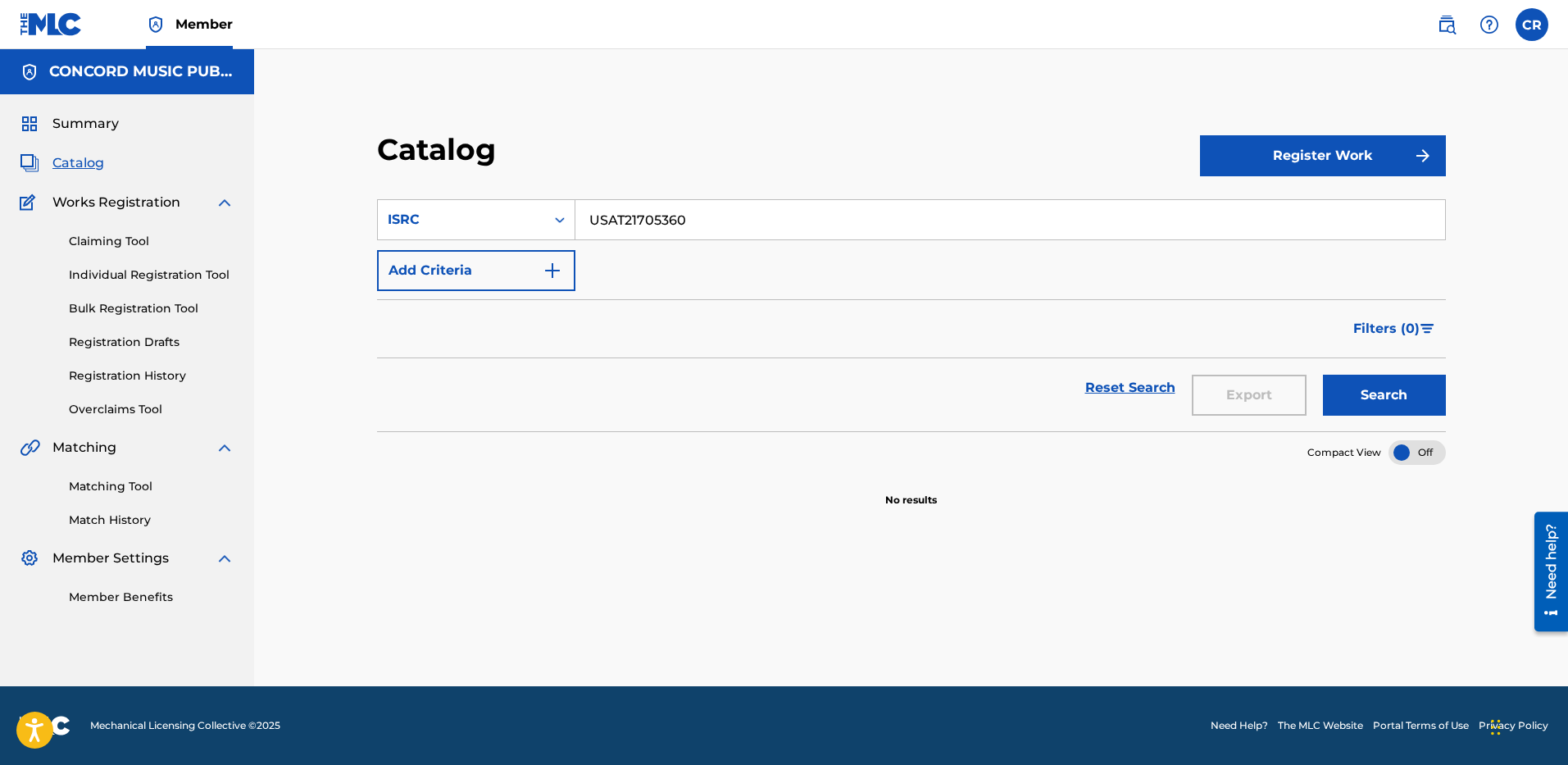
click at [643, 207] on input "USAT21705360" at bounding box center [1010, 219] width 870 height 39
click at [644, 207] on input "USAT21705360" at bounding box center [1010, 219] width 870 height 39
paste input "MXF398900228"
click at [1410, 399] on button "Search" at bounding box center [1384, 395] width 123 height 41
click at [683, 214] on input "MXF398900228" at bounding box center [1010, 219] width 870 height 39
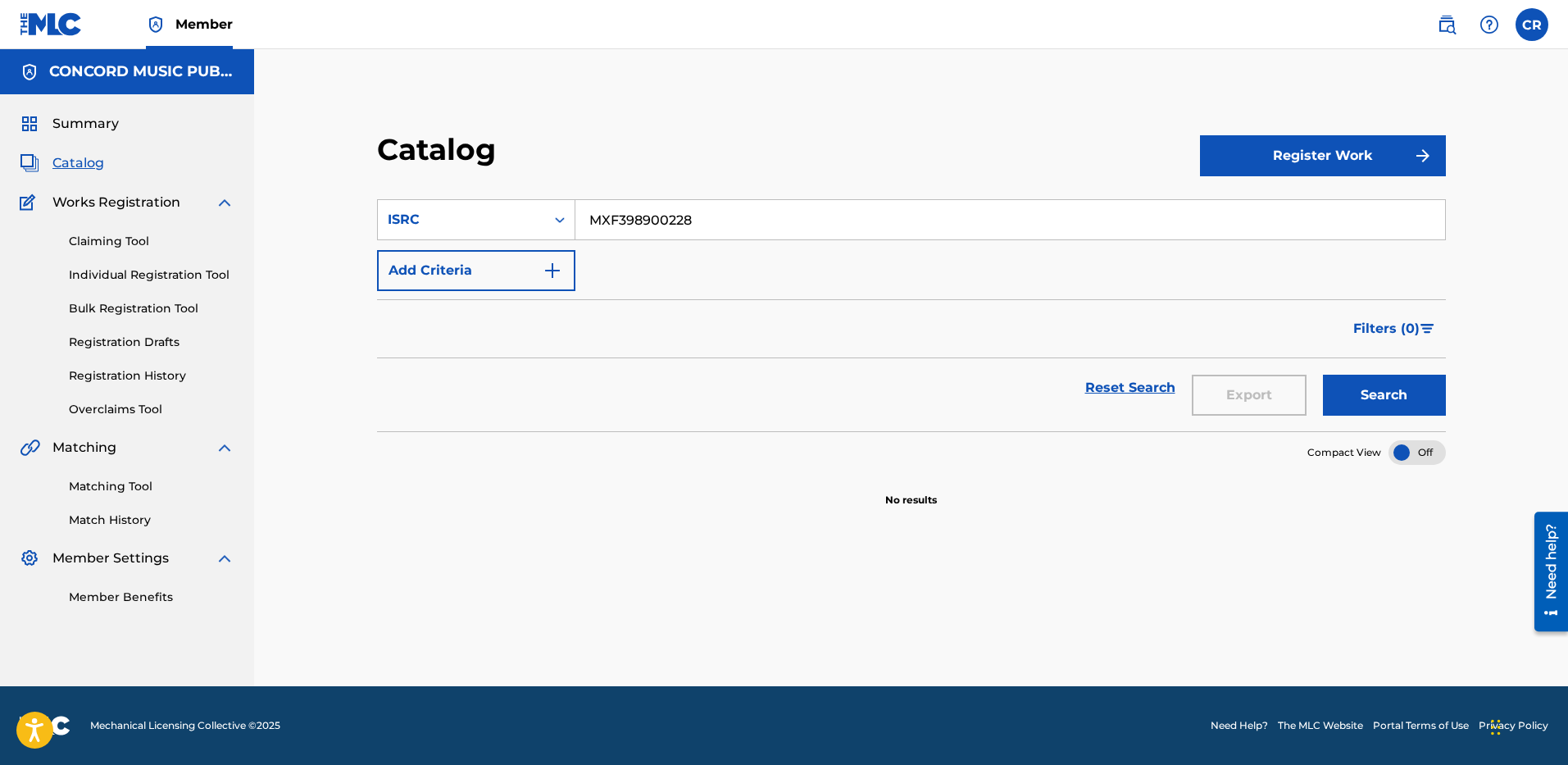
click at [683, 214] on input "MXF398900228" at bounding box center [1010, 219] width 870 height 39
paste input "USUG12501309"
type input "USUG12501309"
drag, startPoint x: 1369, startPoint y: 393, endPoint x: 1290, endPoint y: 334, distance: 98.6
click at [1369, 395] on button "Search" at bounding box center [1384, 395] width 123 height 41
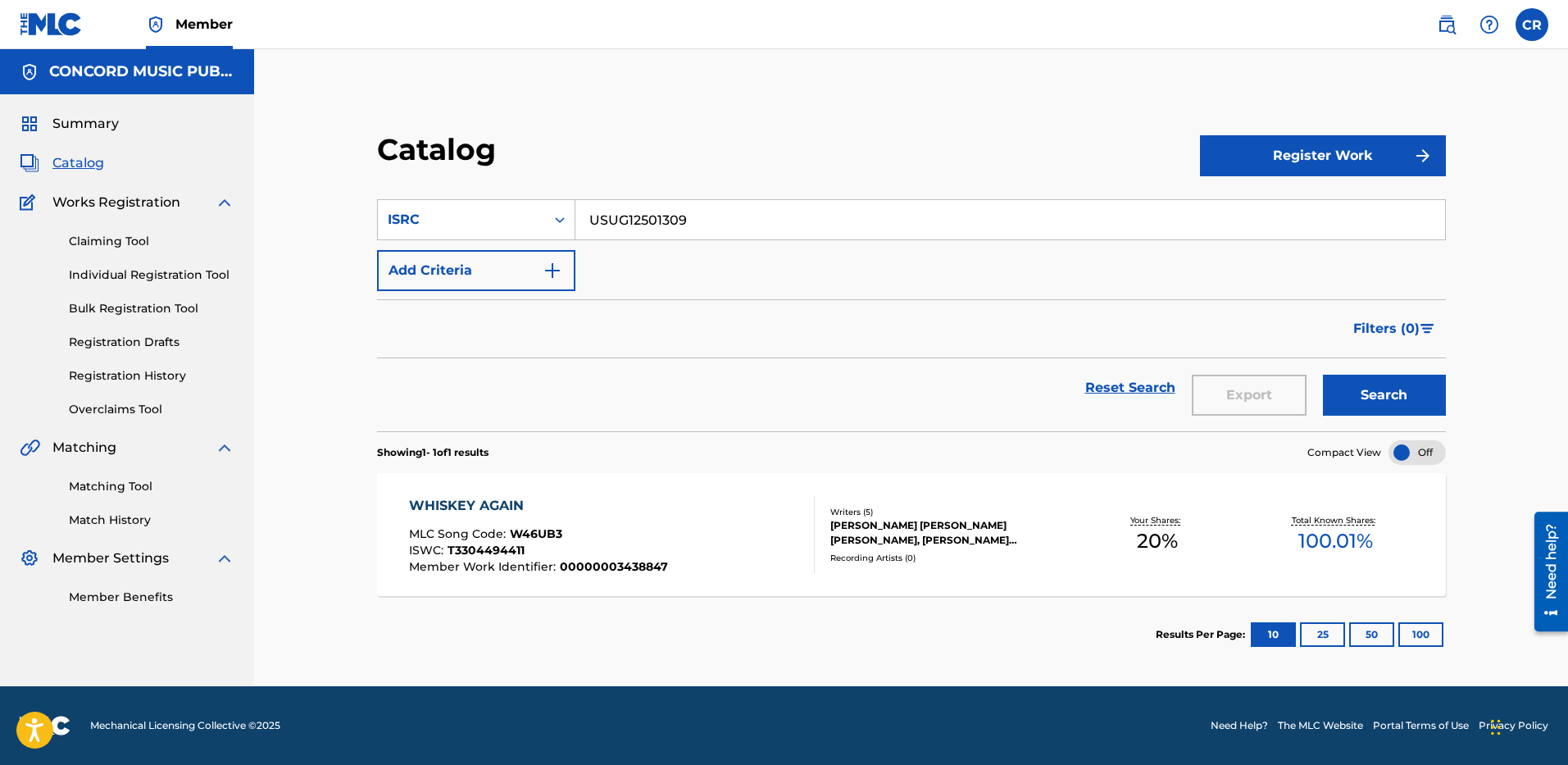
click at [652, 513] on div "WHISKEY AGAIN" at bounding box center [539, 506] width 259 height 20
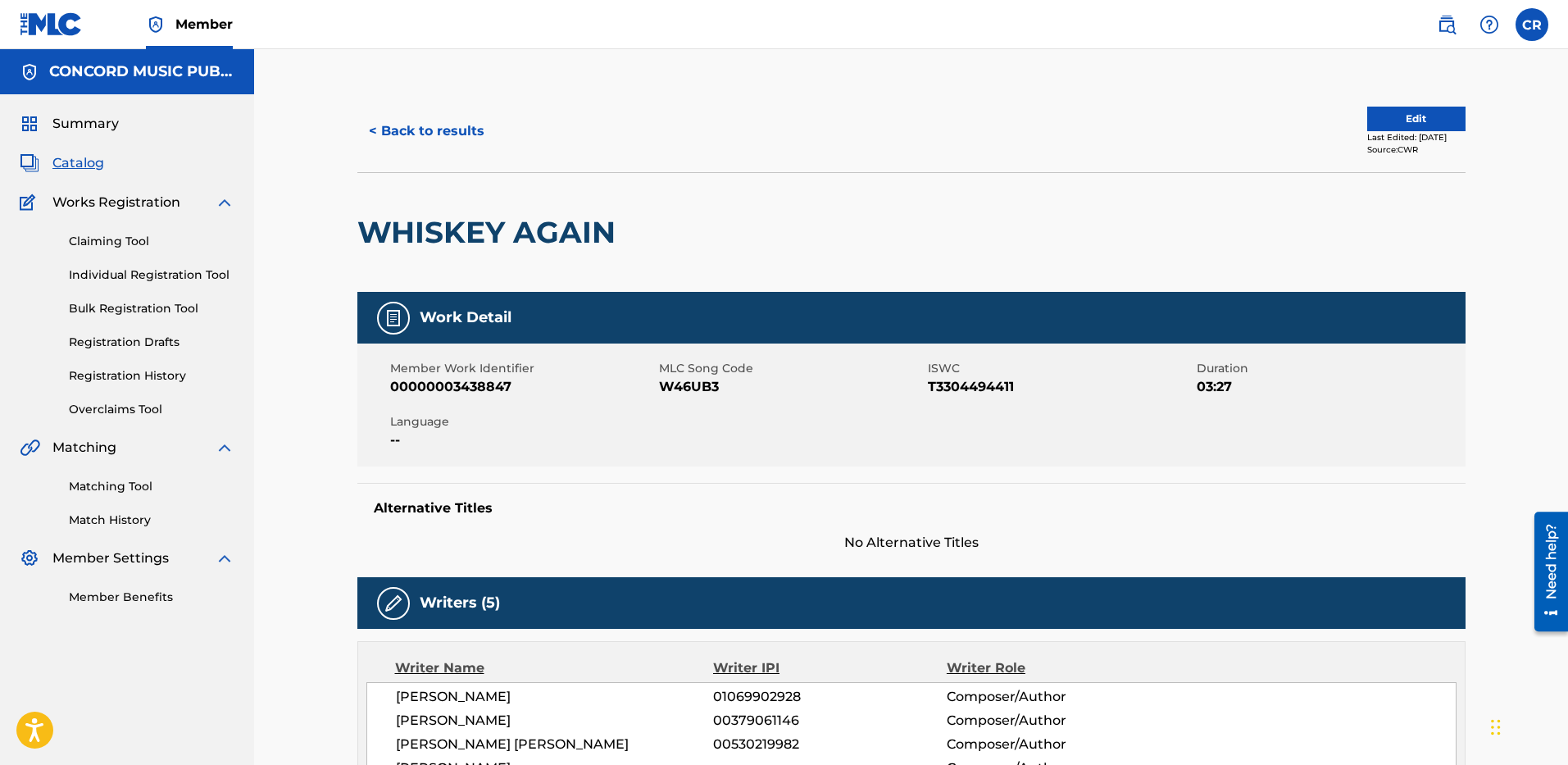
click at [692, 384] on span "W46UB3" at bounding box center [791, 387] width 265 height 20
copy span "W46UB3"
